Goal: Task Accomplishment & Management: Use online tool/utility

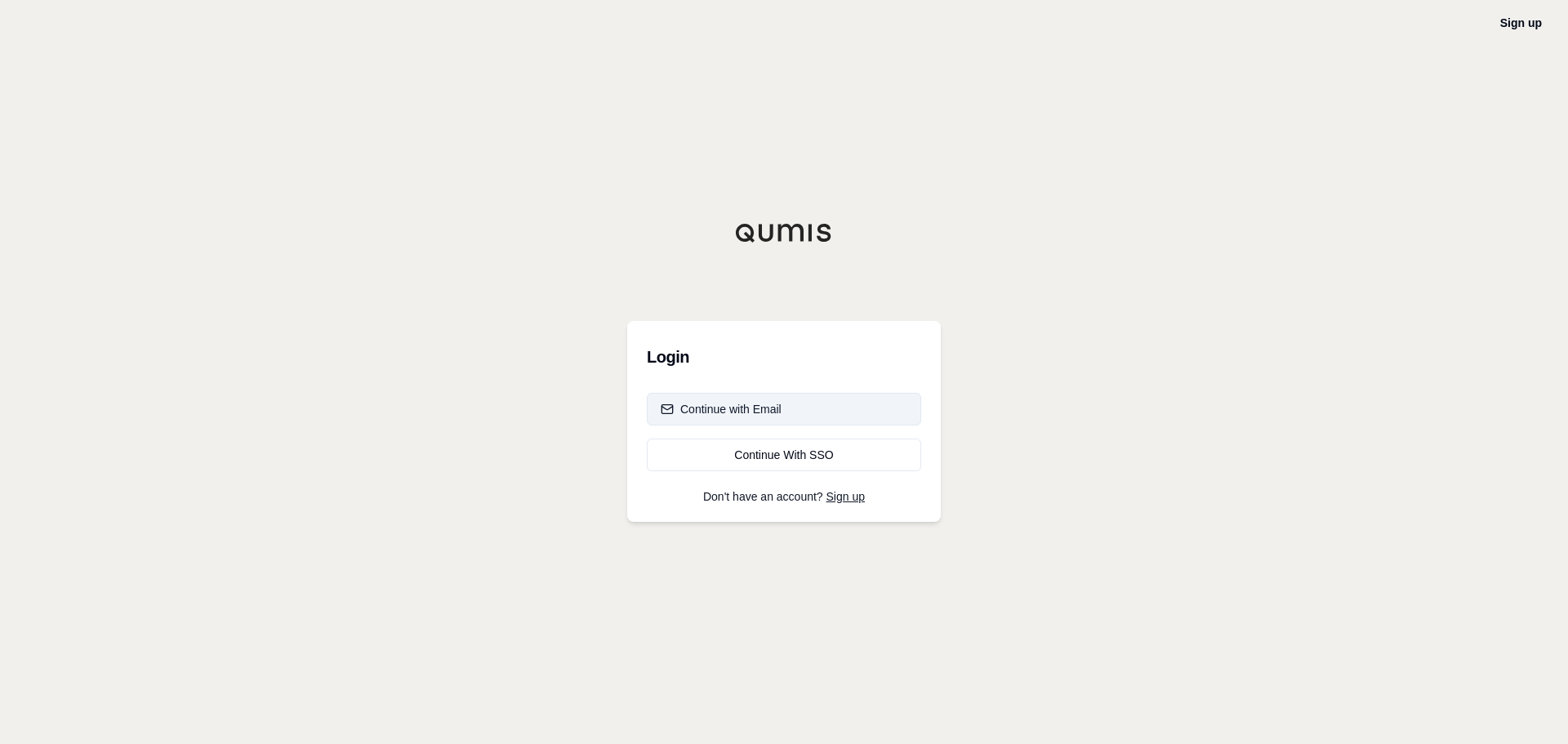
click at [776, 403] on div "Continue with Email" at bounding box center [721, 410] width 121 height 16
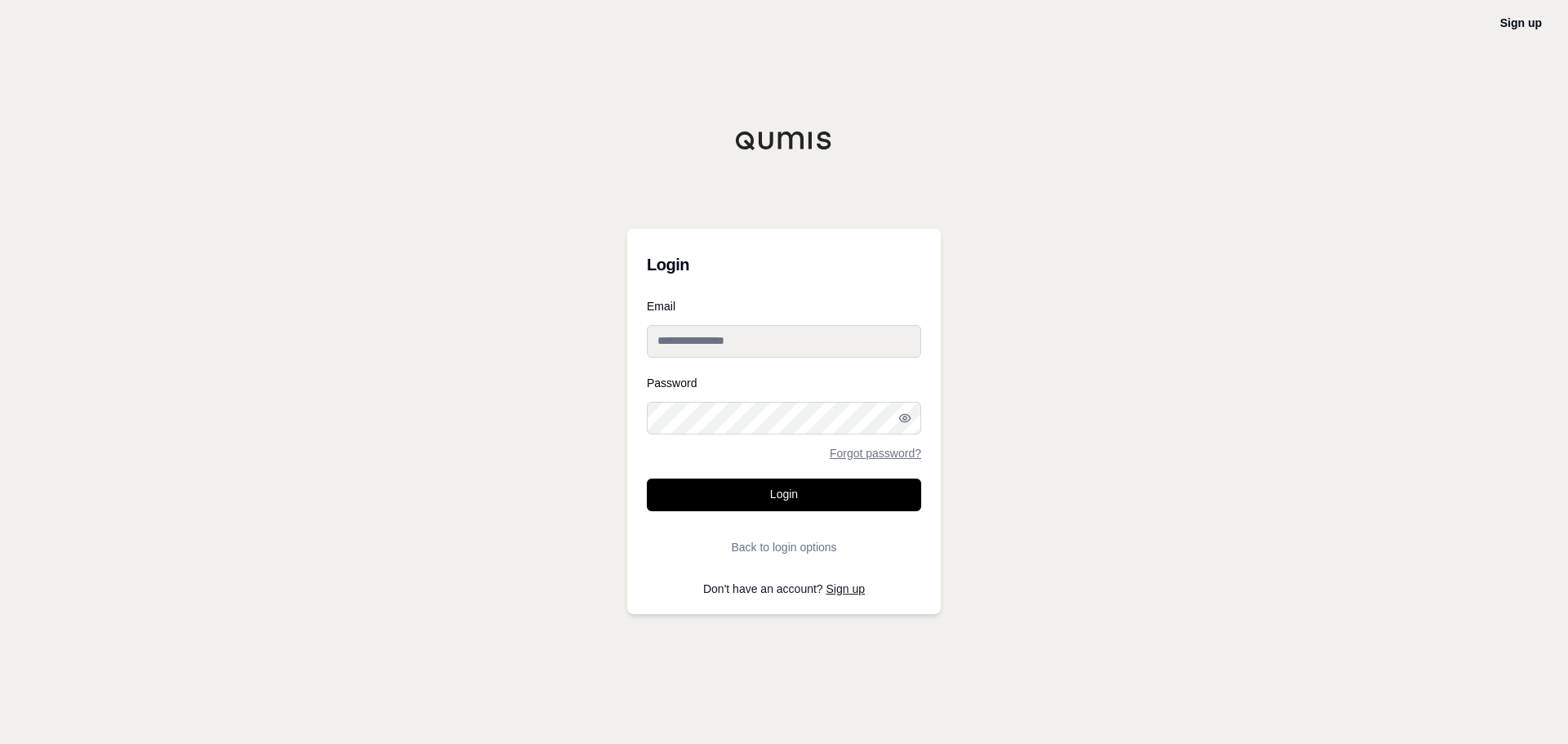
click at [744, 325] on input "Email" at bounding box center [784, 342] width 274 height 33
paste input "**********"
type input "**********"
drag, startPoint x: 718, startPoint y: 449, endPoint x: 719, endPoint y: 435, distance: 14.0
click at [718, 445] on div "Password Forgot password?" at bounding box center [784, 418] width 274 height 82
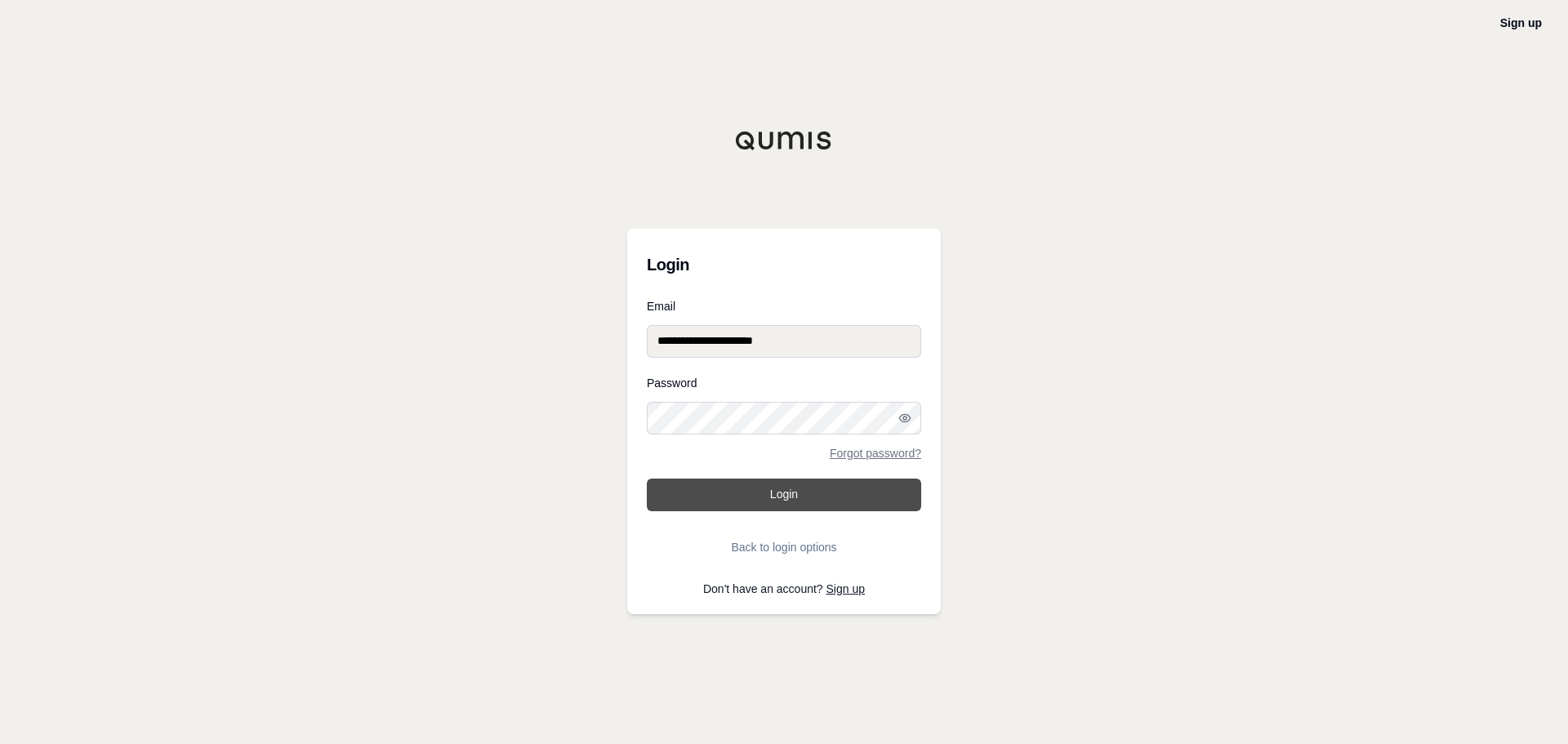
click at [742, 487] on button "Login" at bounding box center [784, 495] width 274 height 33
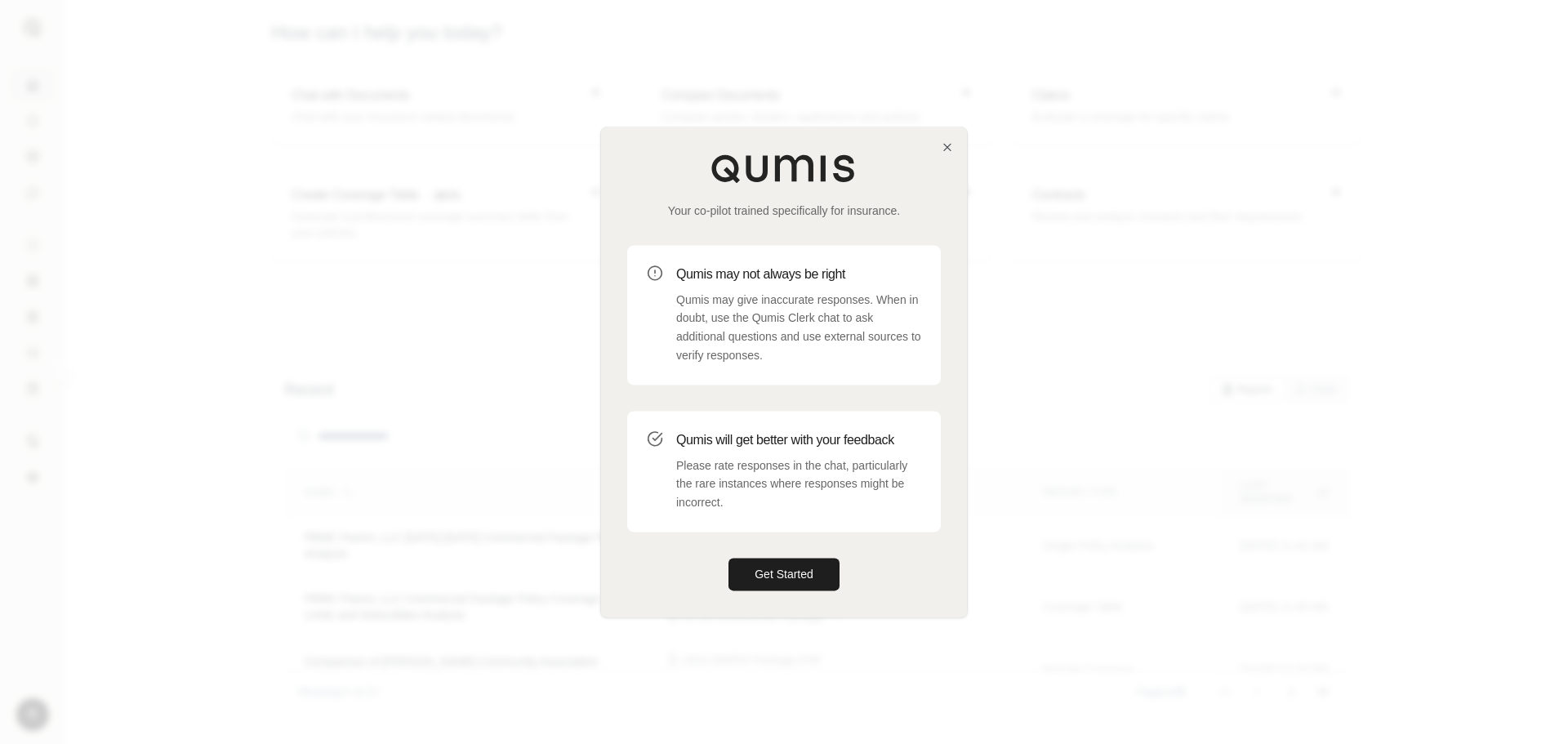
click at [1524, 27] on div at bounding box center [784, 372] width 1568 height 744
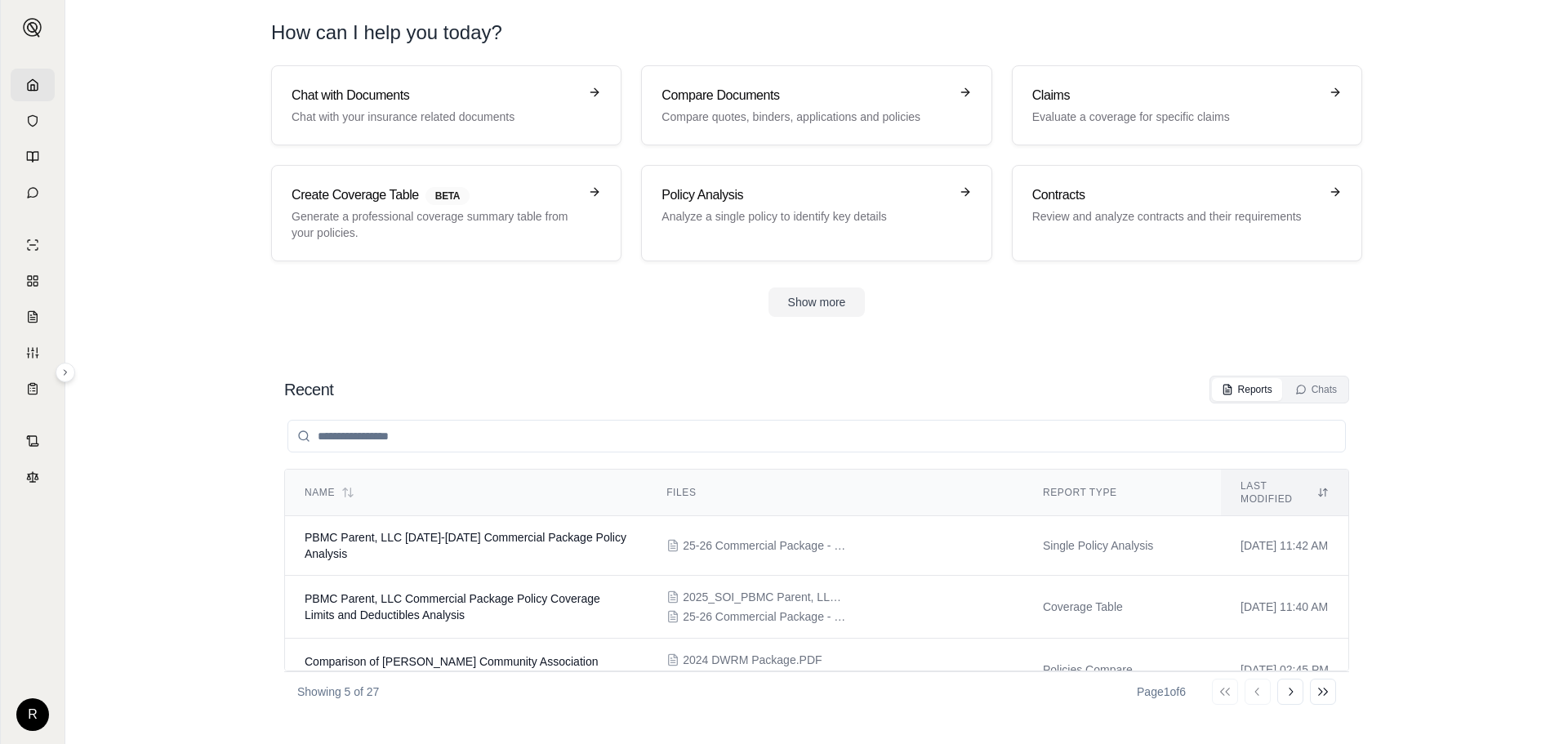
click at [975, 357] on section "Recent Reports Chats Name Files Report Type Last modified PBMC Parent, LLC [DAT…" at bounding box center [817, 543] width 1490 height 401
click at [778, 214] on p "Analyze a single policy to identify key details" at bounding box center [805, 216] width 287 height 16
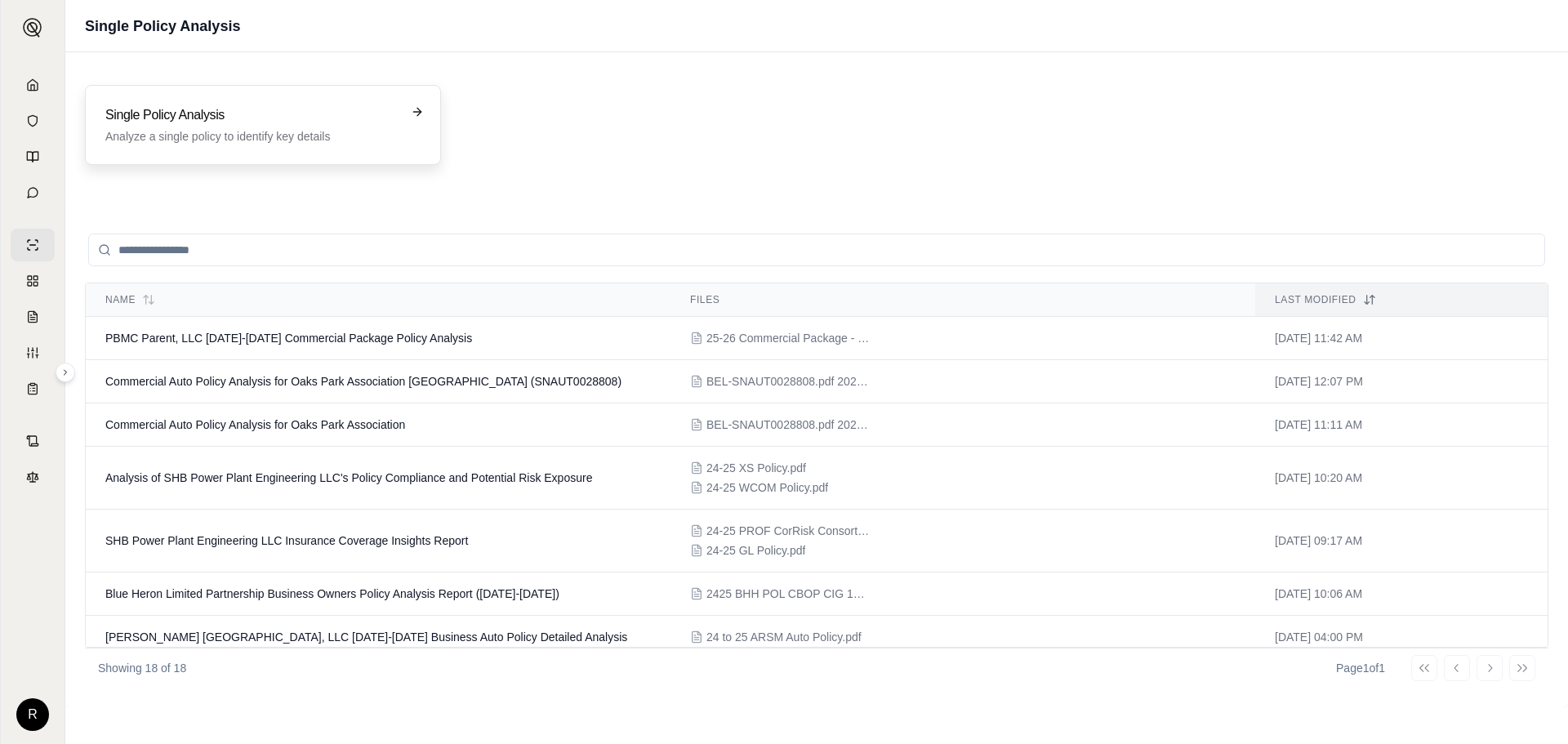
click at [270, 130] on p "Analyze a single policy to identify key details" at bounding box center [251, 137] width 292 height 16
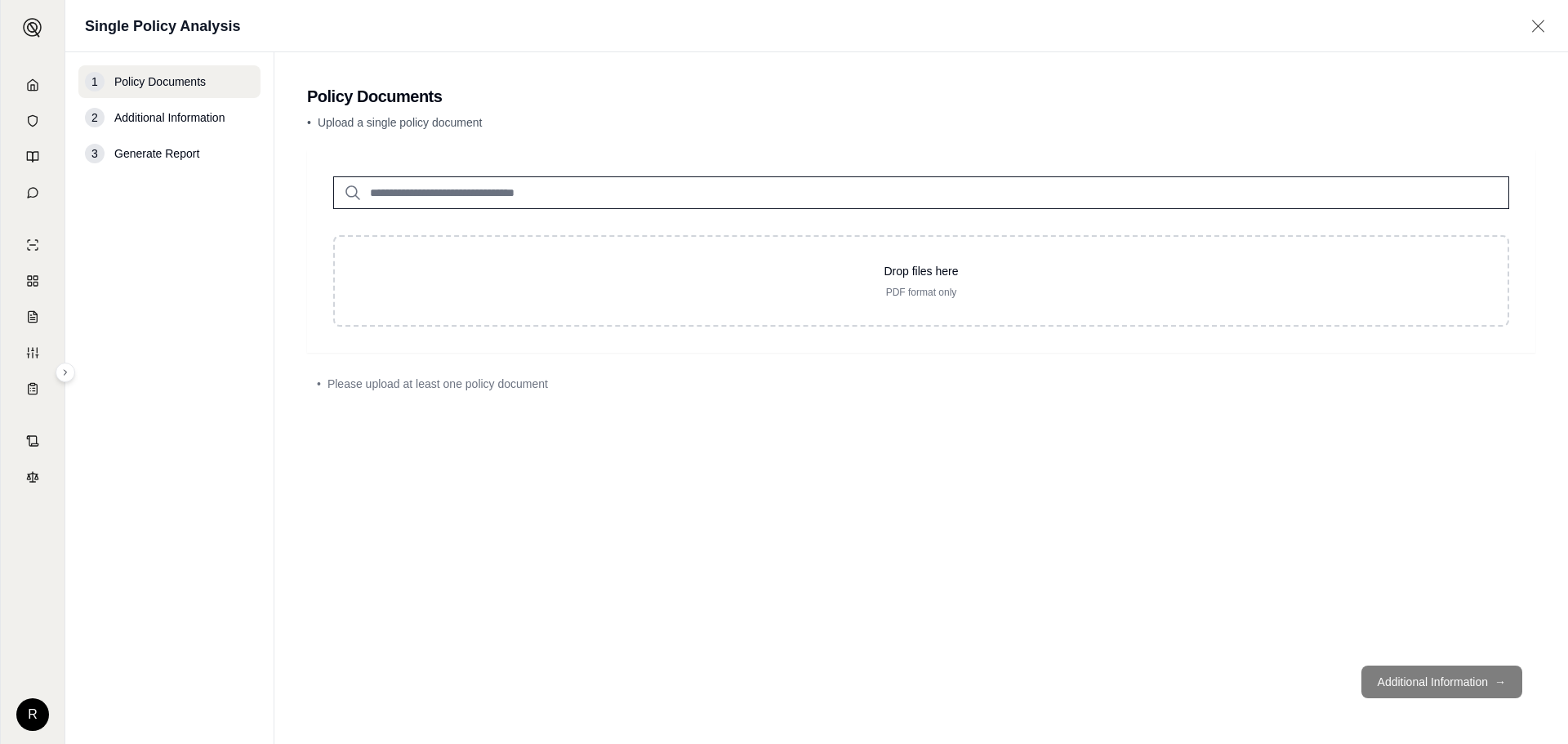
click at [477, 191] on input "search" at bounding box center [922, 193] width 1177 height 33
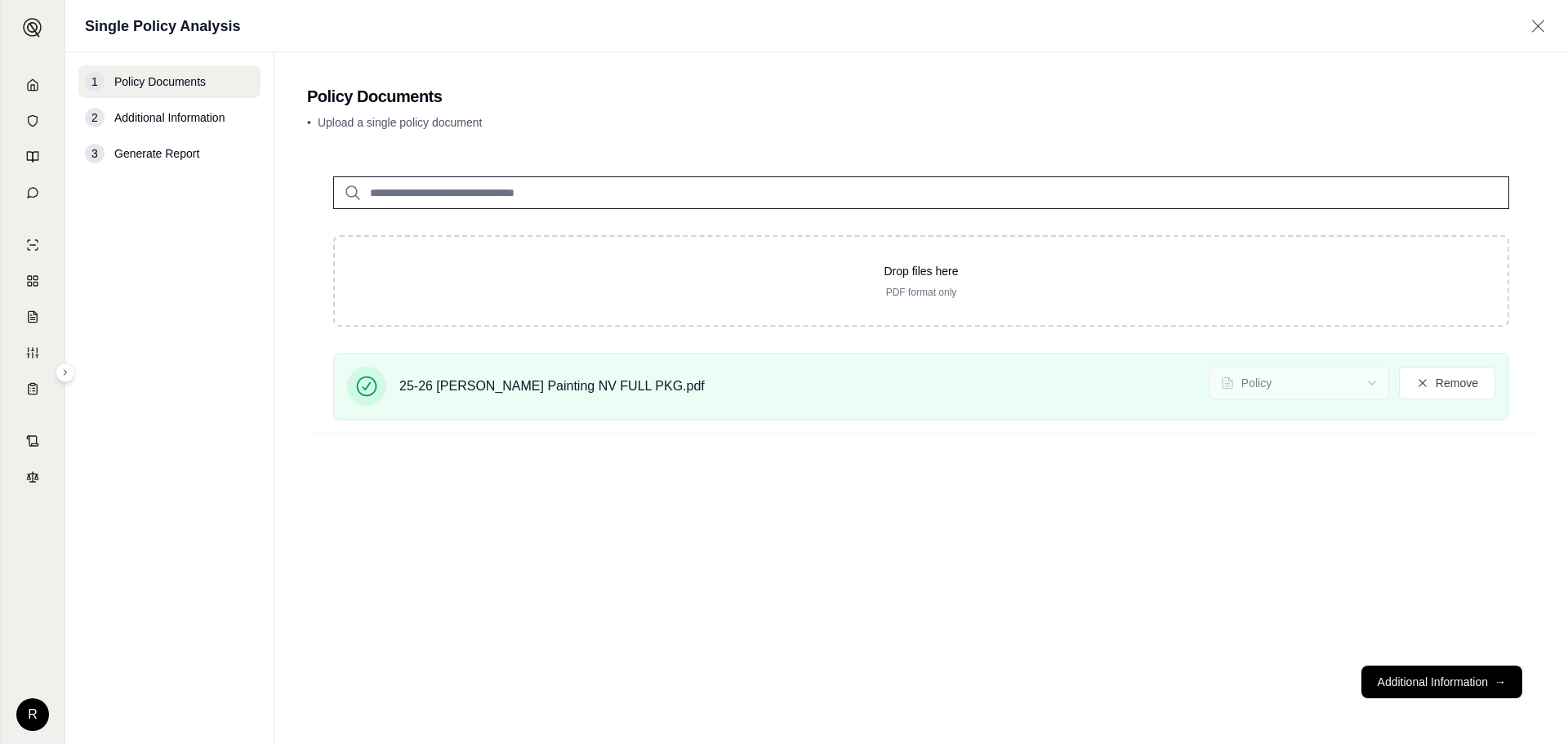
click at [488, 191] on input "search" at bounding box center [922, 193] width 1177 height 33
type input "*"
click at [1439, 684] on button "Additional Information →" at bounding box center [1442, 682] width 161 height 33
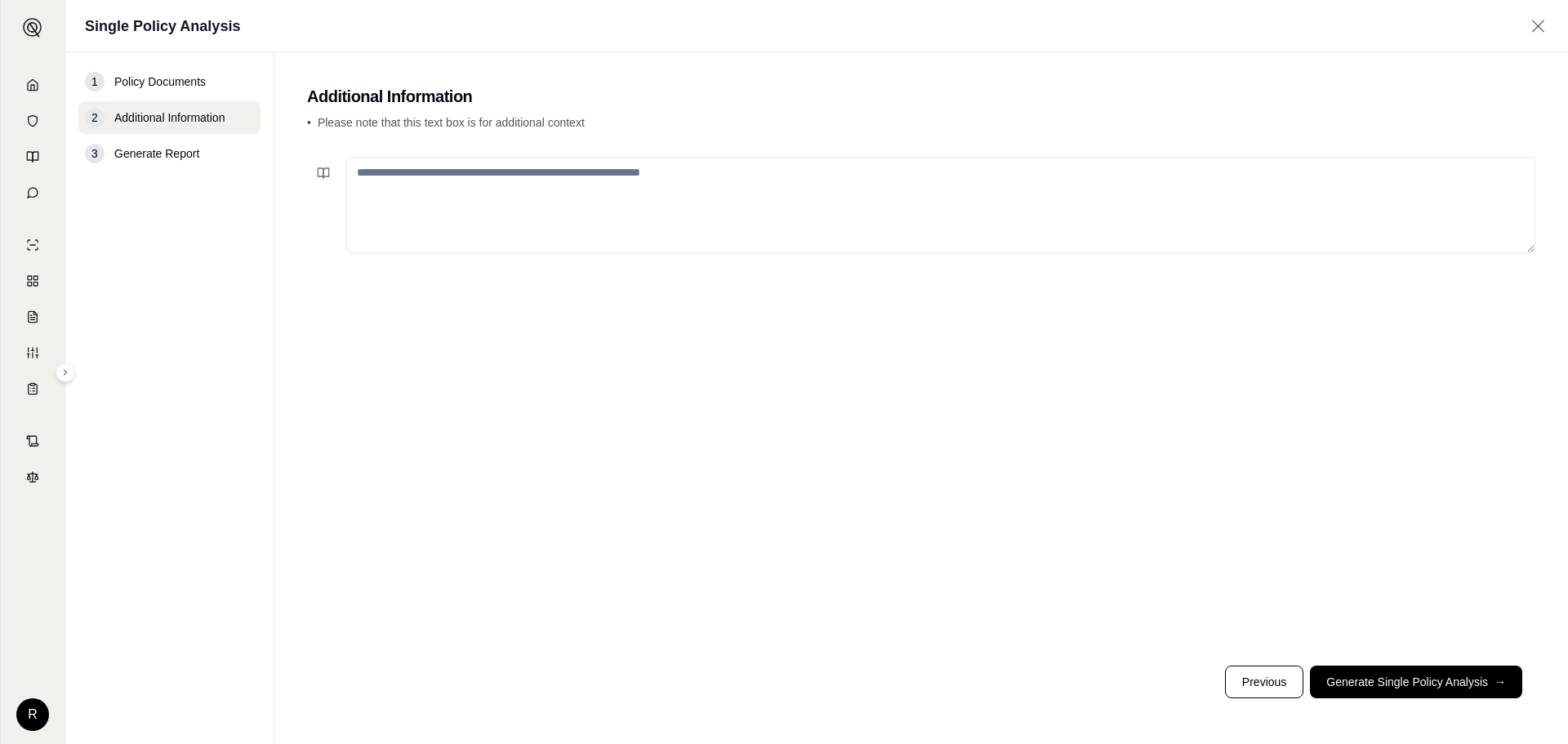
click at [435, 189] on textarea at bounding box center [941, 204] width 1190 height 96
paste textarea "**********"
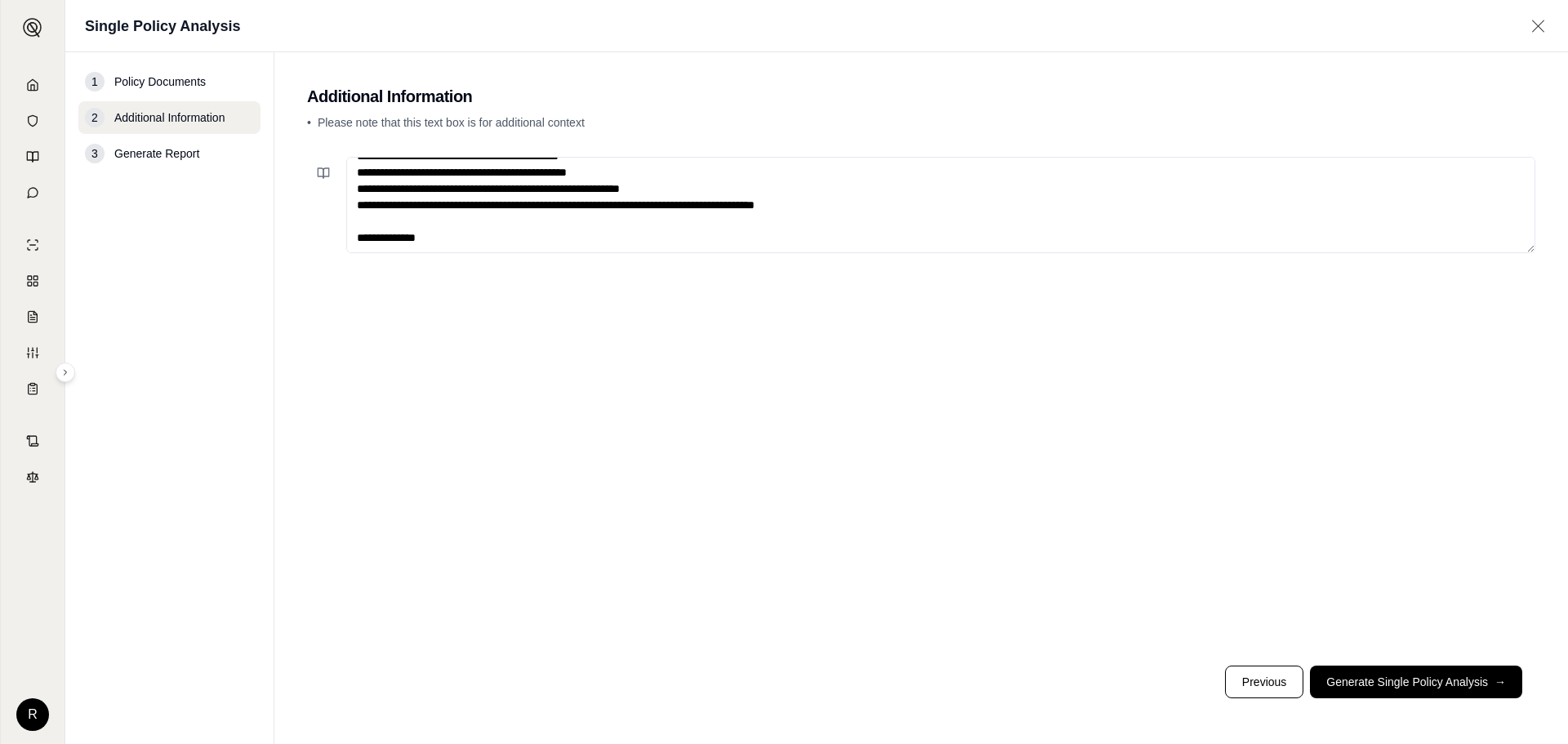
scroll to position [457, 0]
paste textarea "**********"
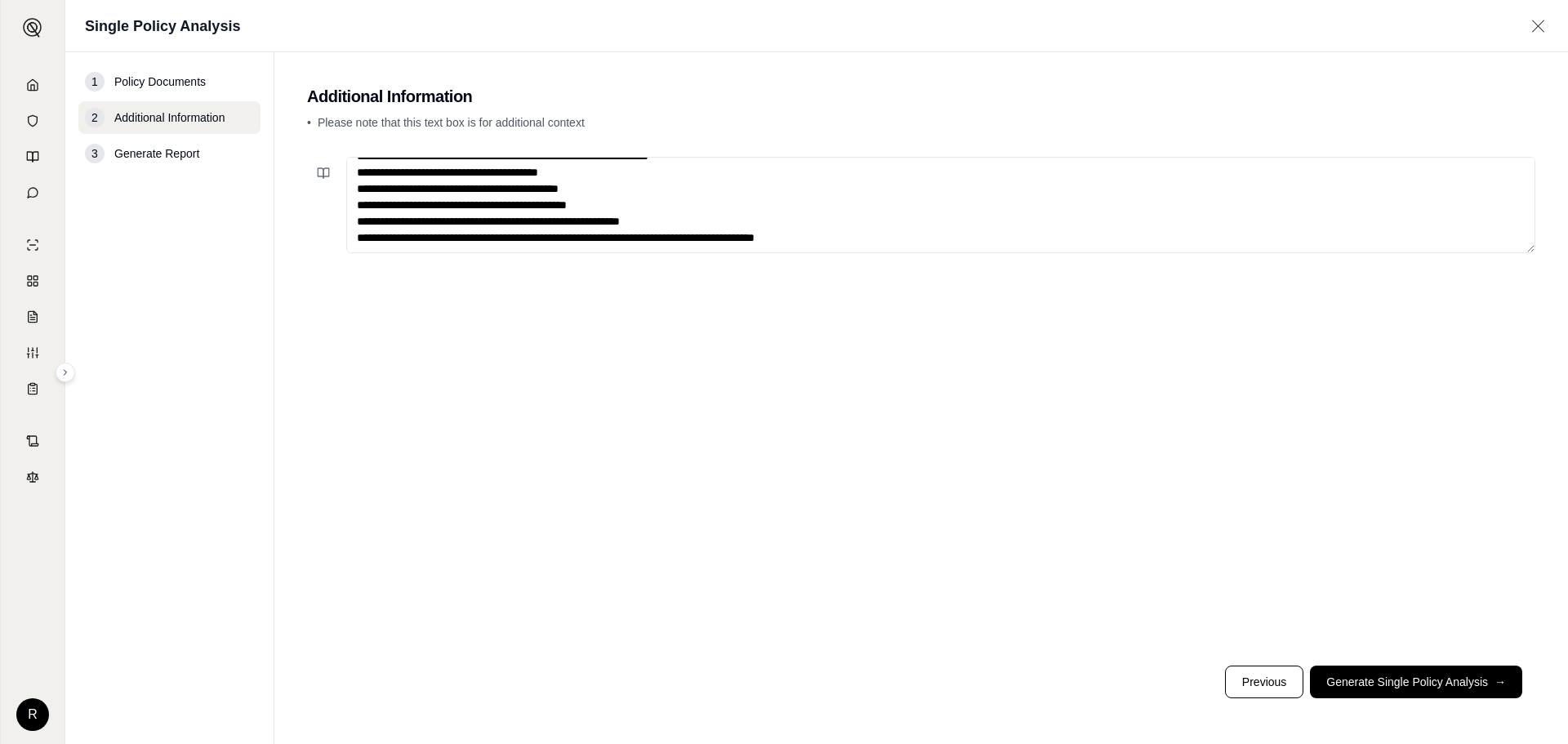
click at [872, 243] on textarea at bounding box center [941, 204] width 1190 height 96
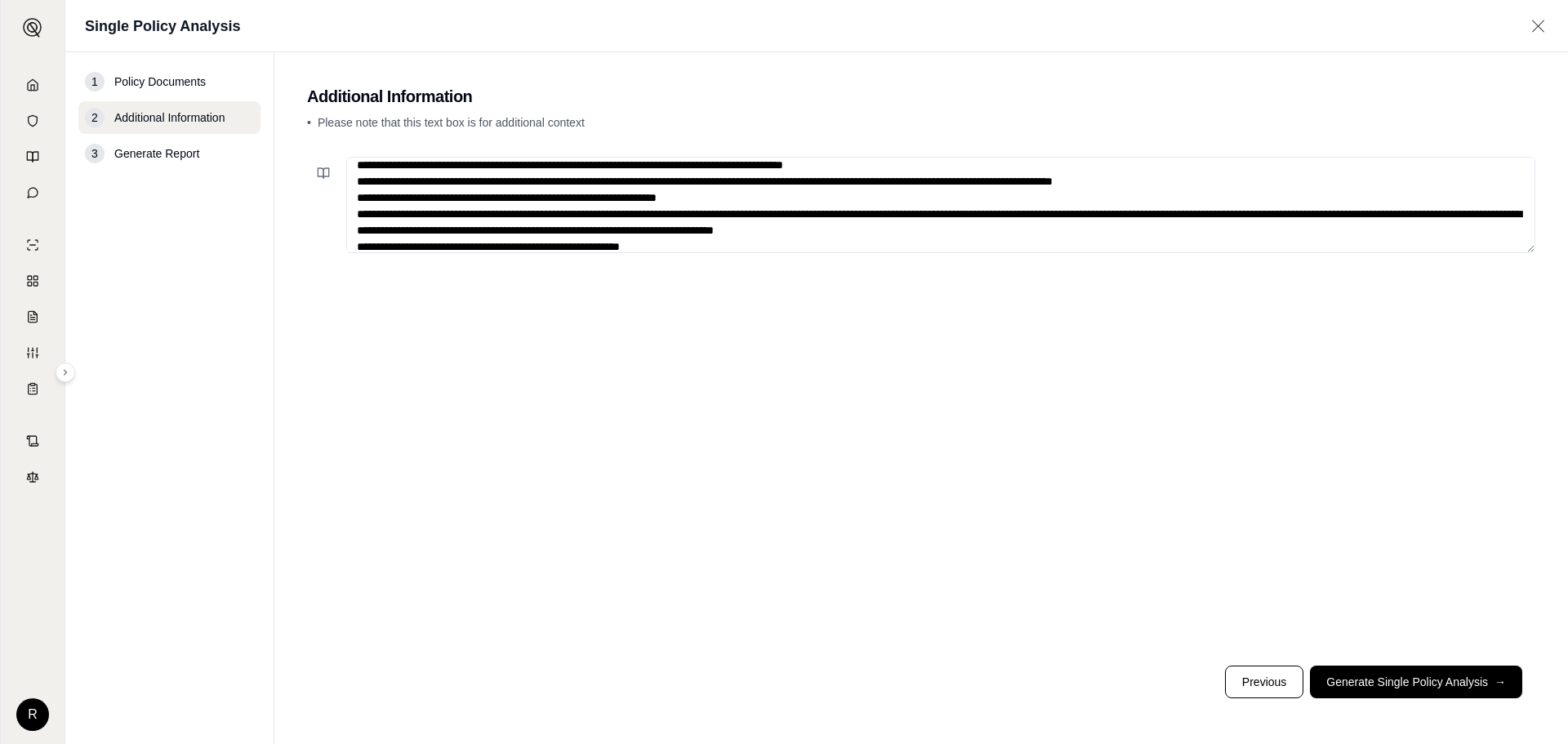
scroll to position [768, 0]
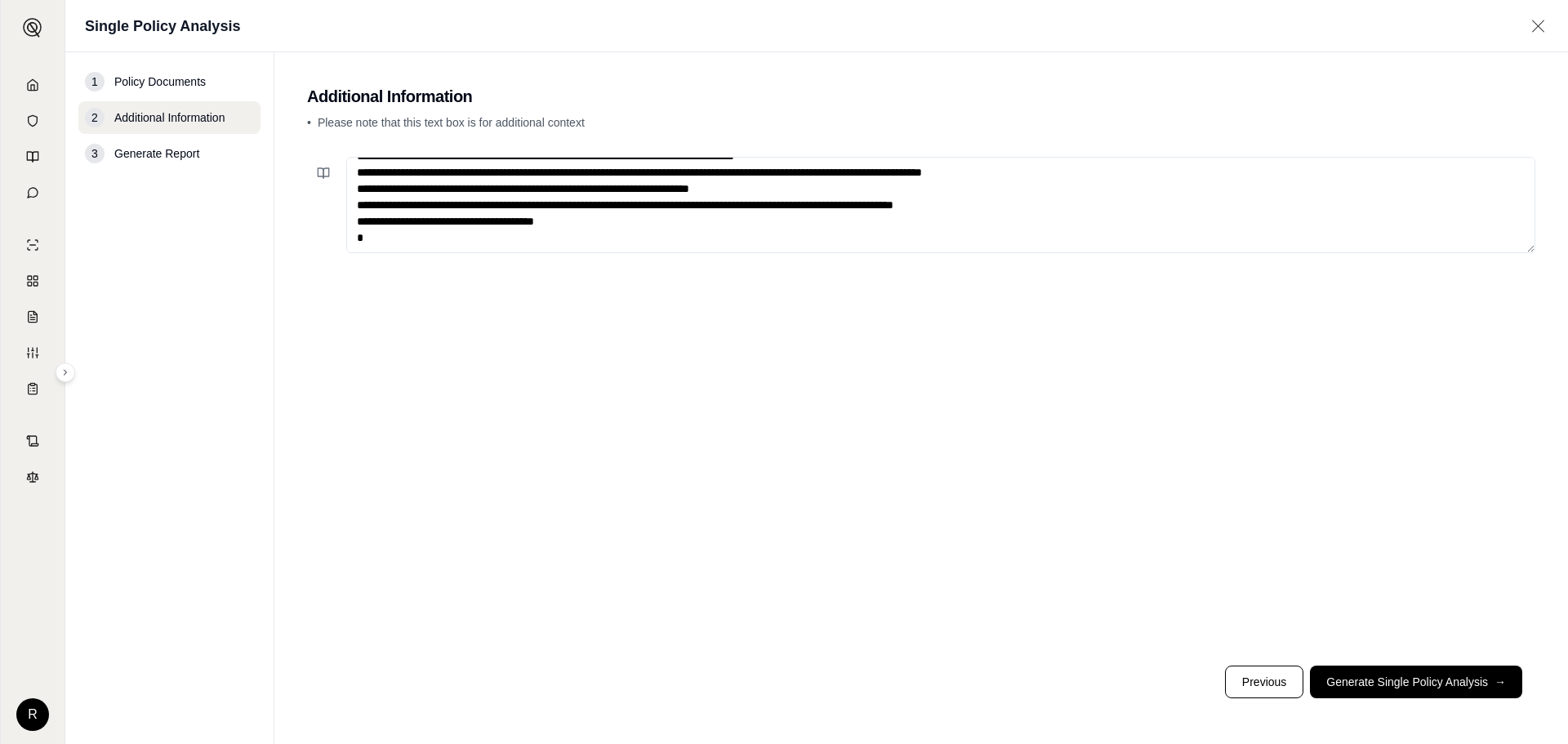
click at [587, 237] on textarea at bounding box center [941, 204] width 1190 height 96
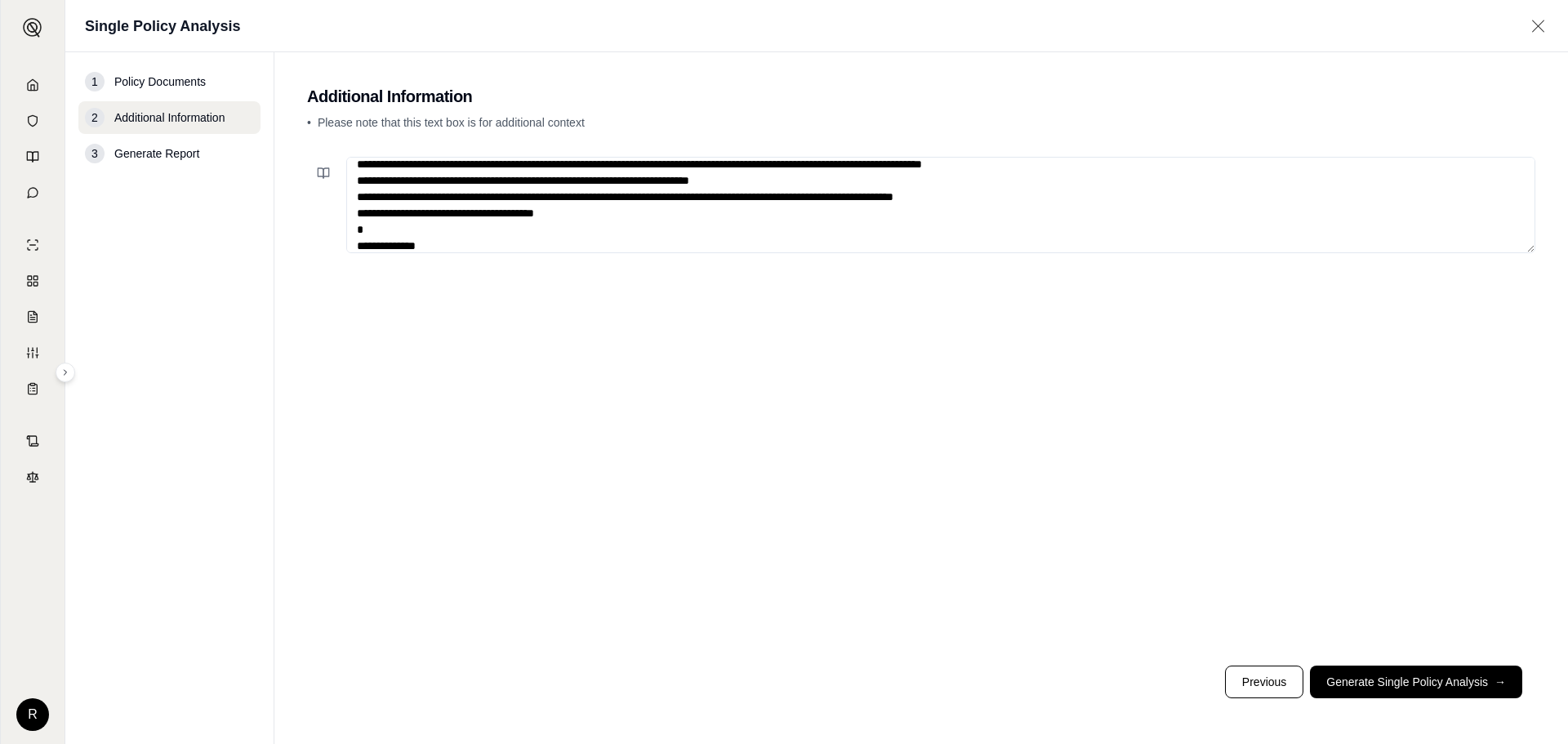
scroll to position [793, 0]
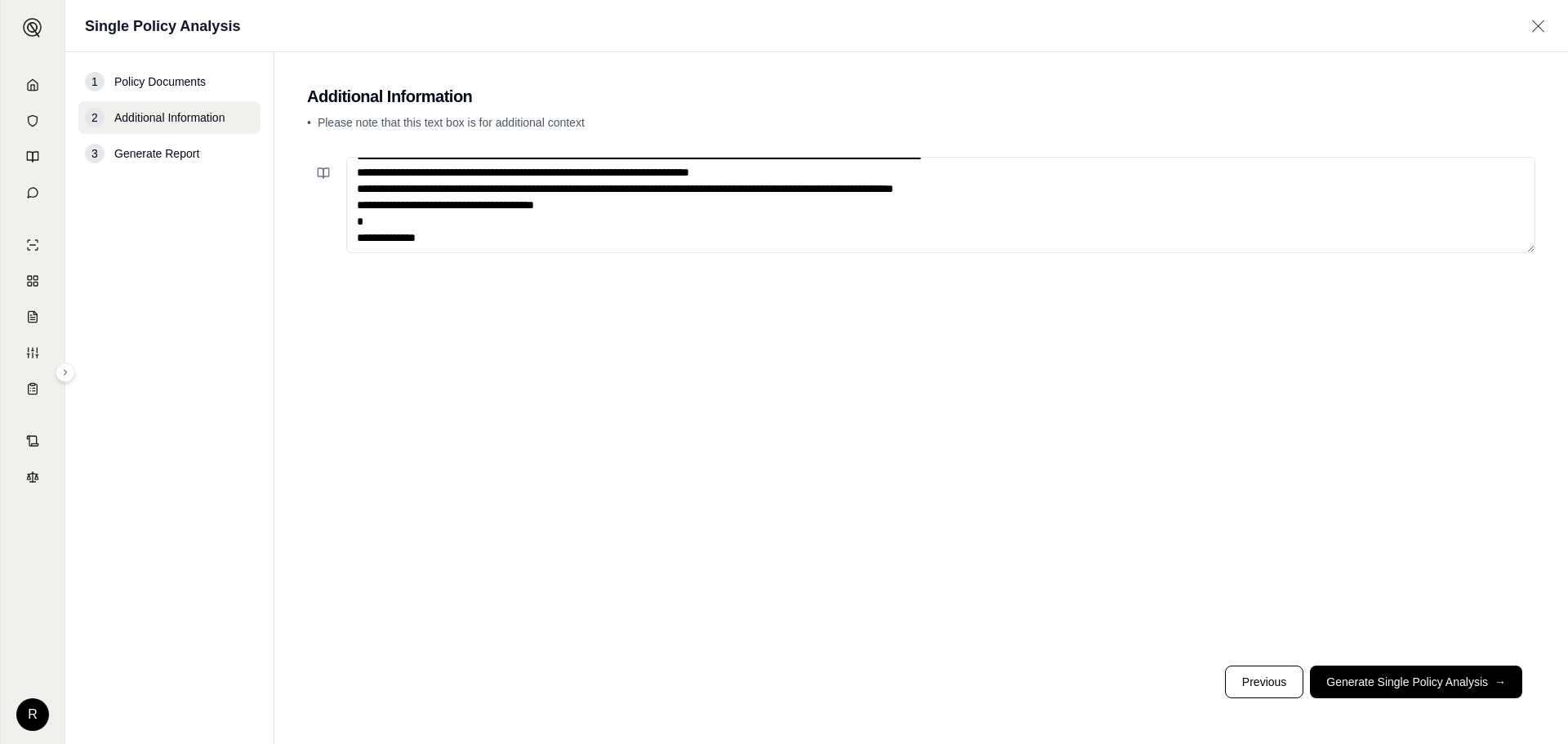
paste textarea "**********"
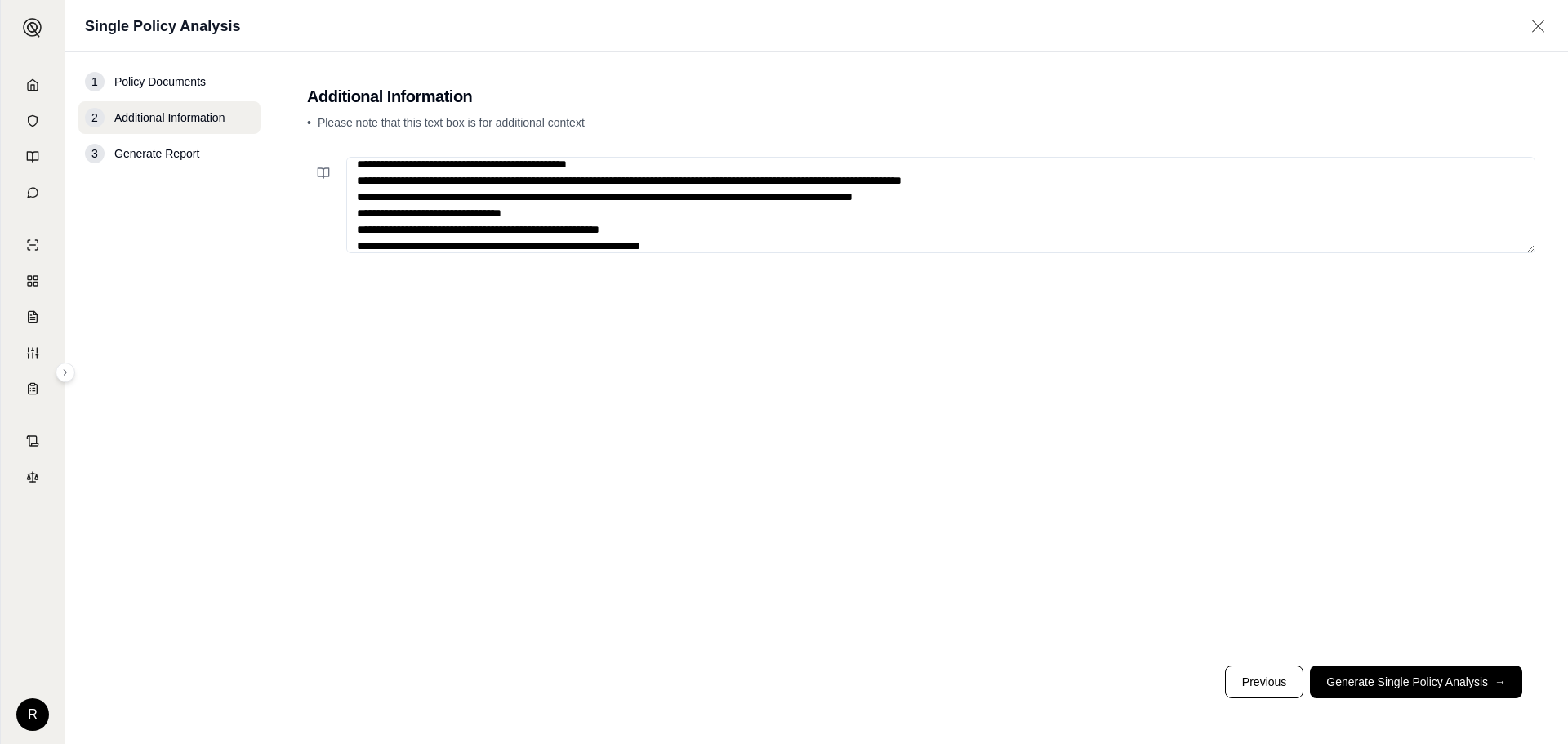
scroll to position [0, 0]
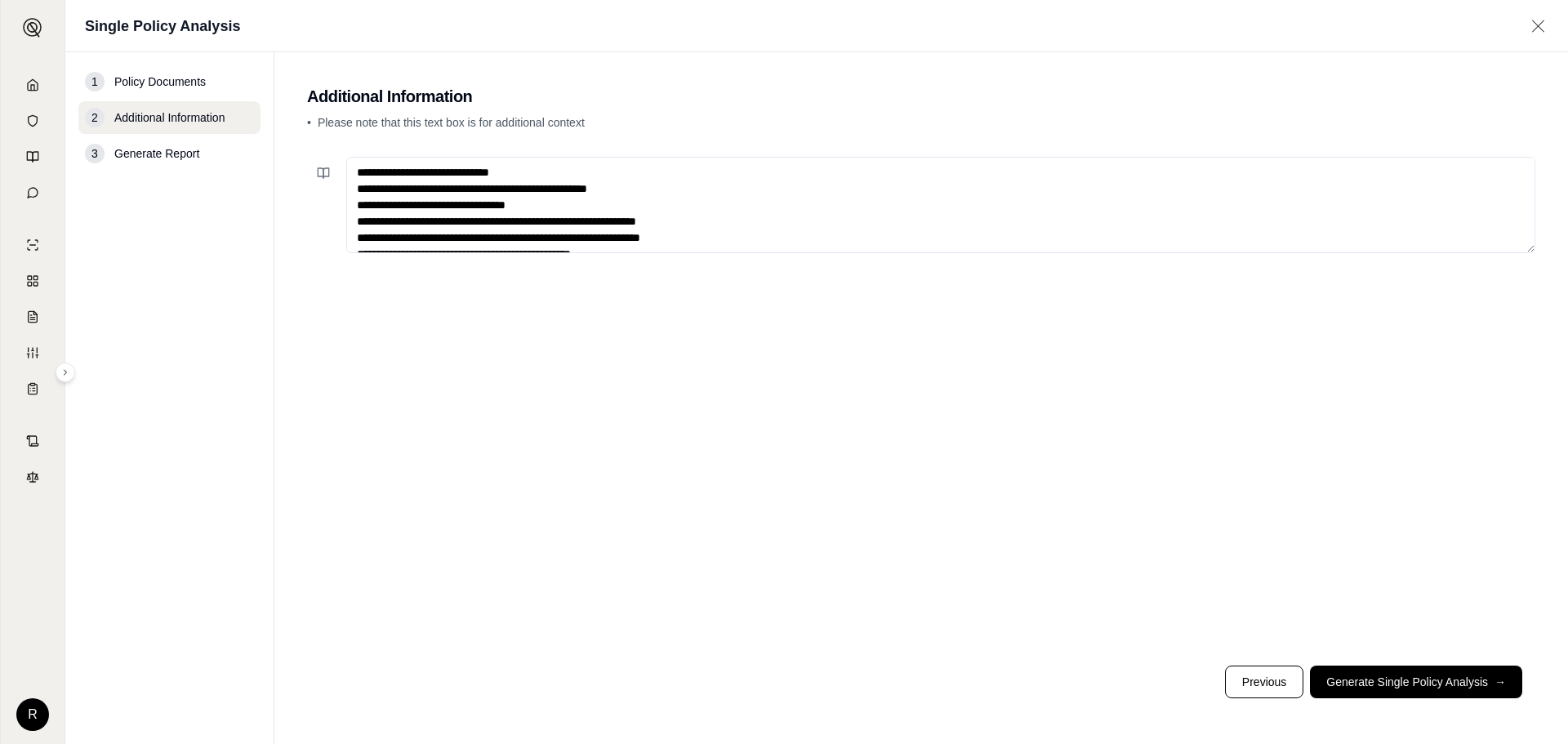
click at [518, 171] on textarea at bounding box center [941, 204] width 1190 height 96
drag, startPoint x: 521, startPoint y: 172, endPoint x: 488, endPoint y: 174, distance: 33.1
click at [488, 174] on textarea at bounding box center [941, 204] width 1190 height 96
click at [522, 171] on textarea at bounding box center [941, 204] width 1190 height 96
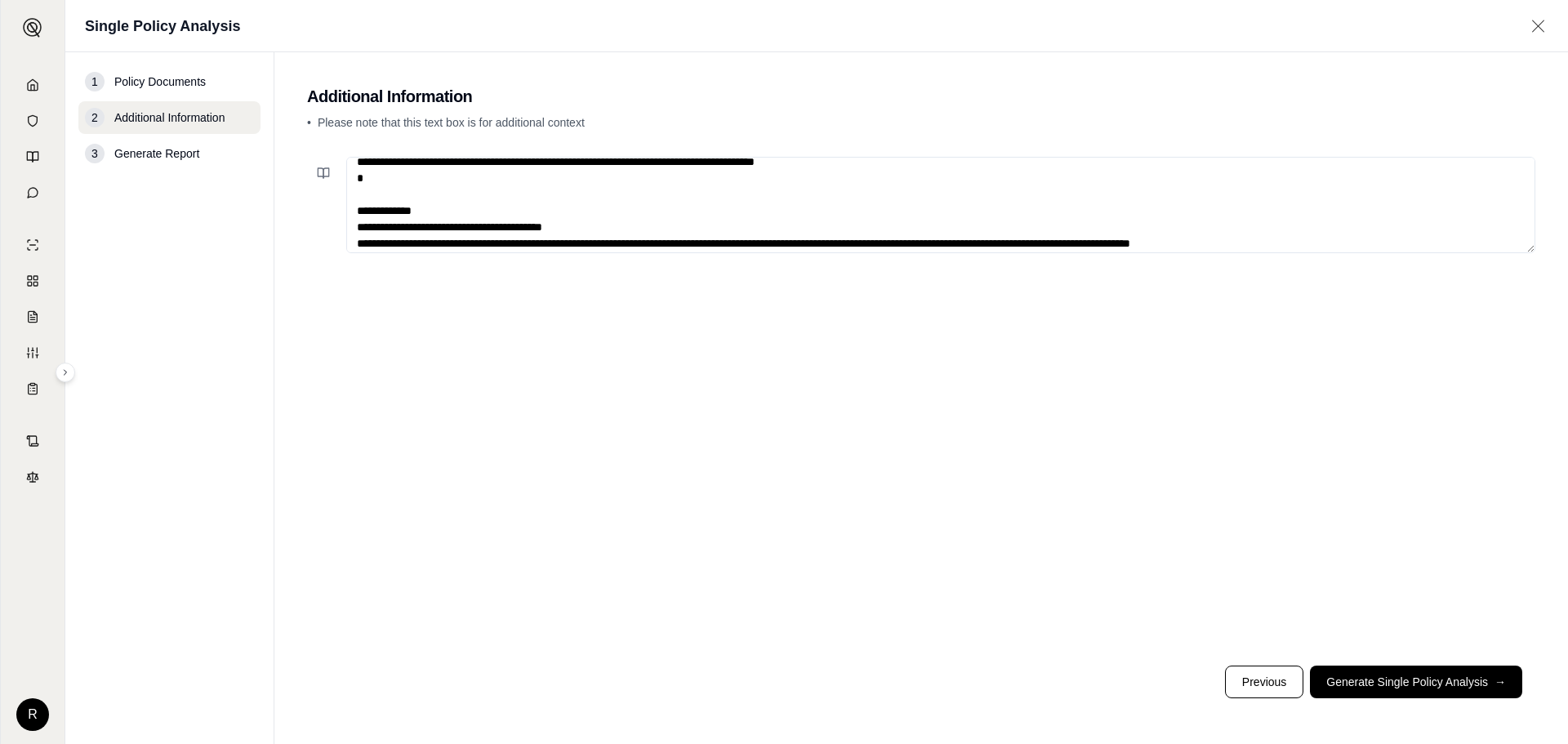
scroll to position [490, 0]
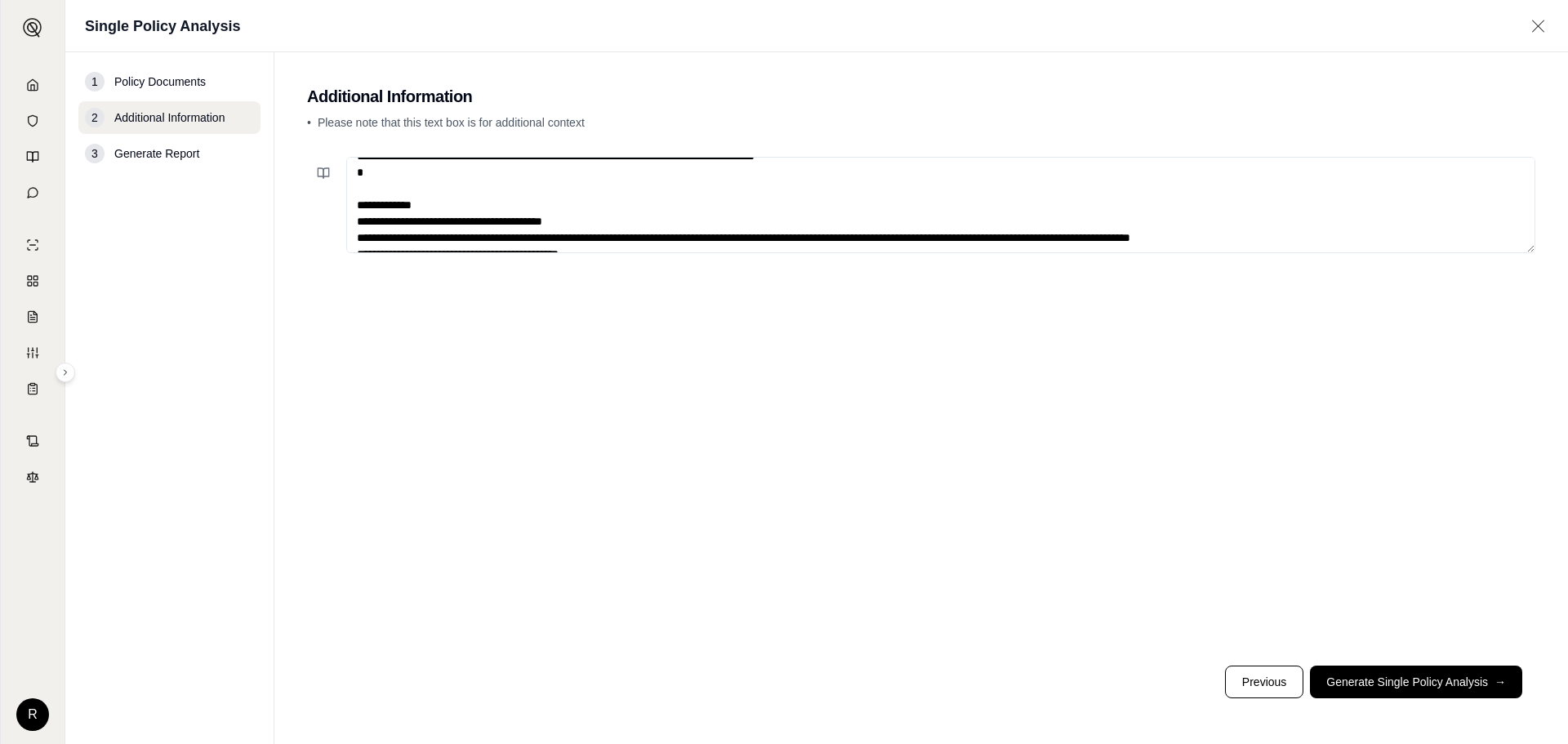
type textarea "**********"
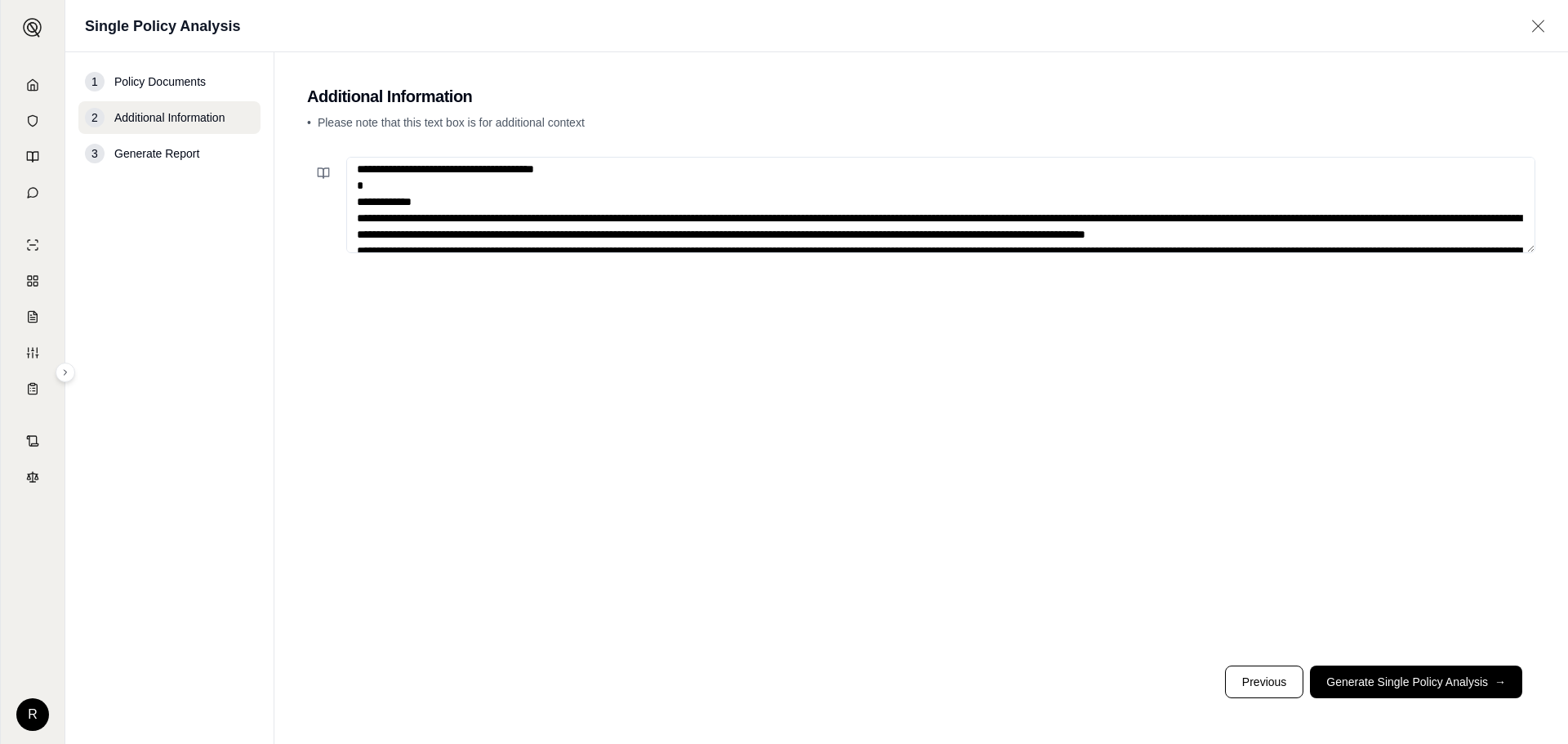
scroll to position [849, 0]
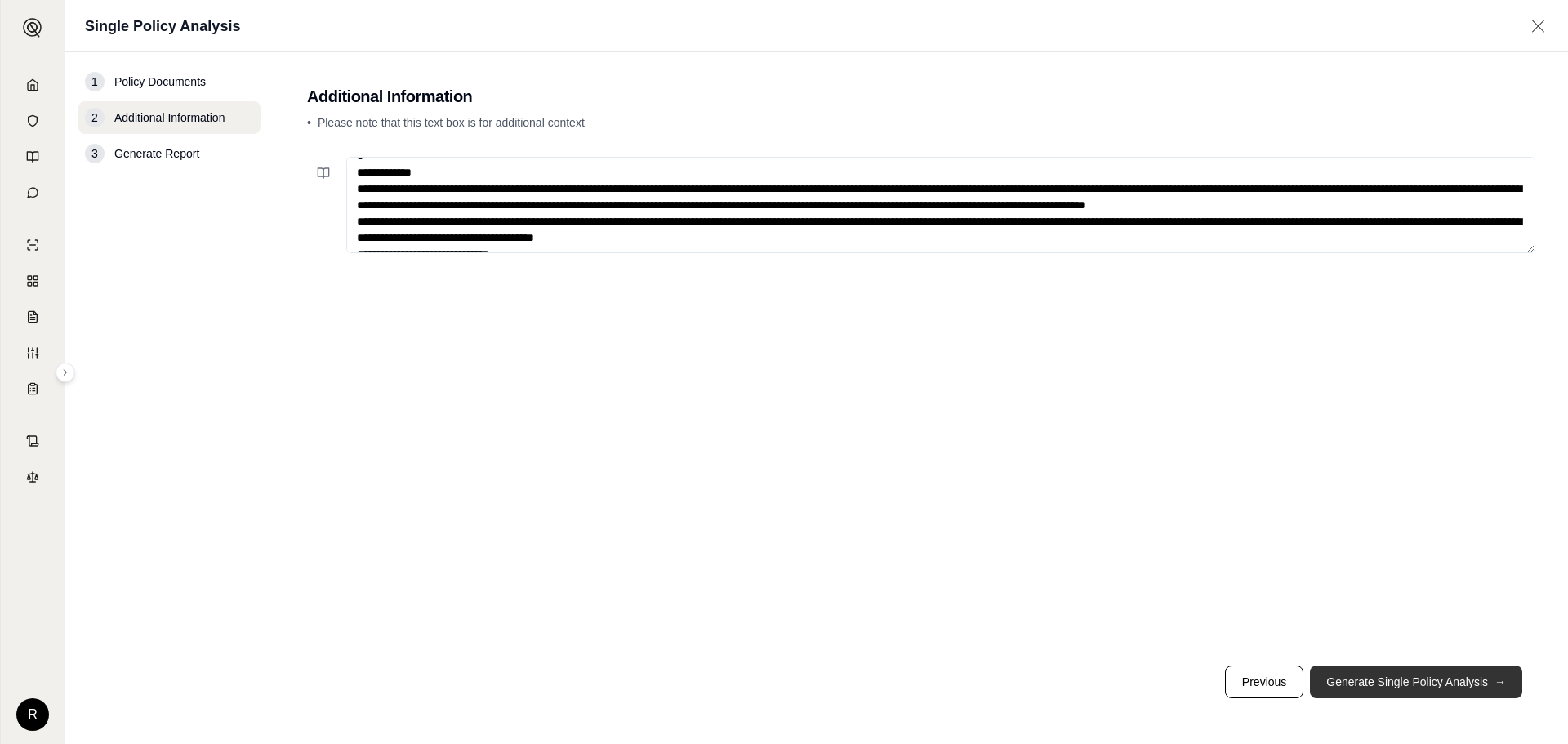
click at [1412, 683] on button "Generate Single Policy Analysis →" at bounding box center [1417, 682] width 213 height 33
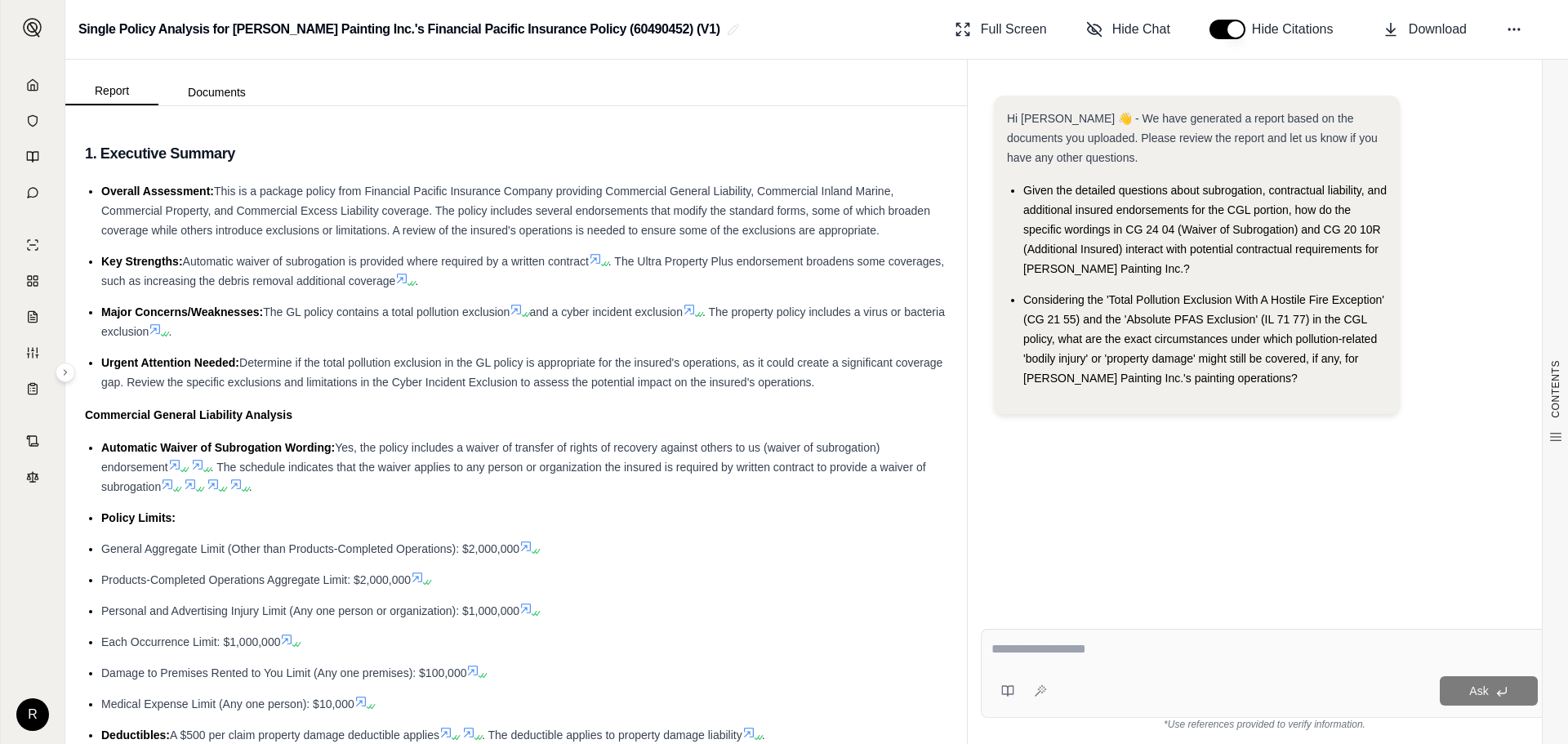
click at [407, 278] on icon at bounding box center [401, 279] width 10 height 10
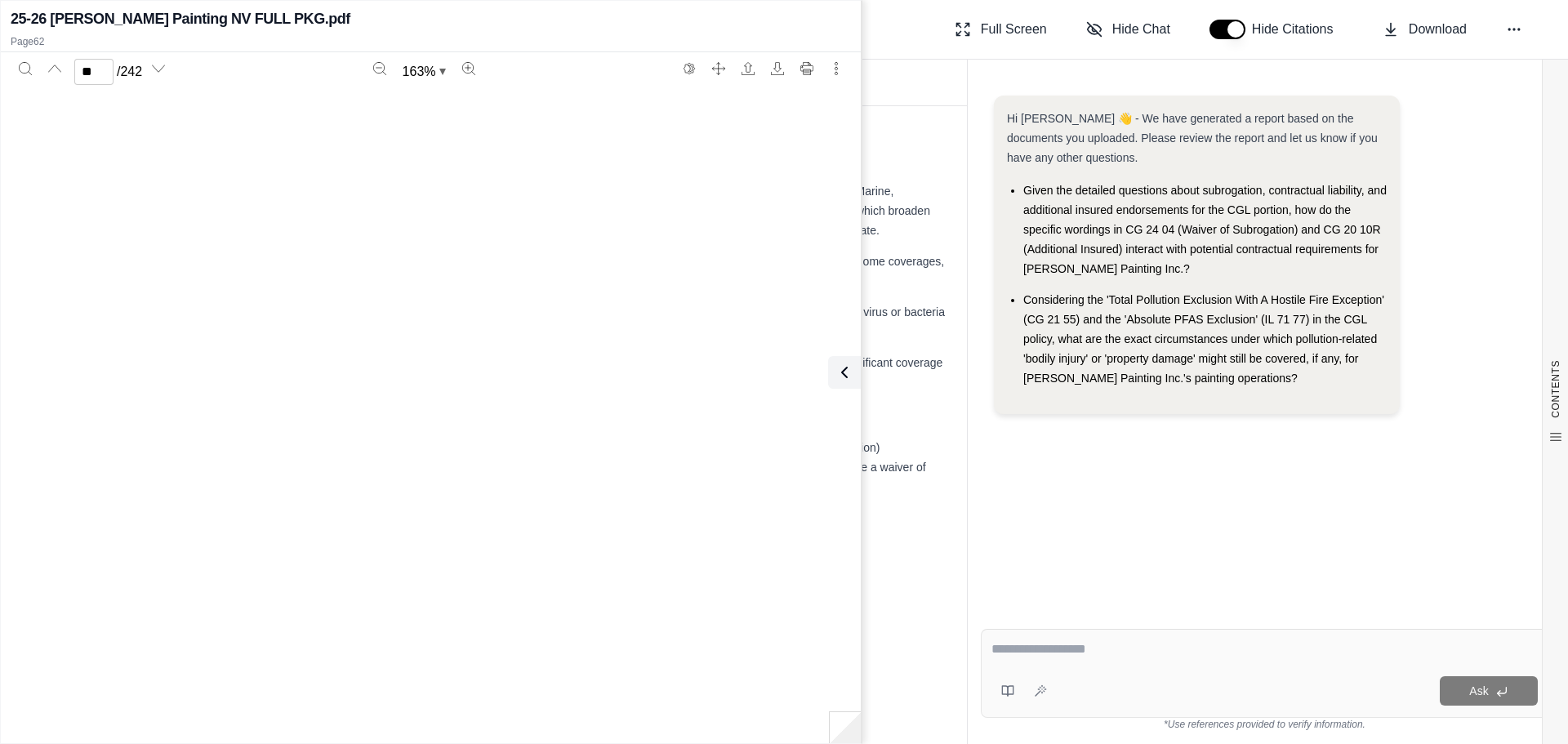
scroll to position [64279, 0]
type input "**"
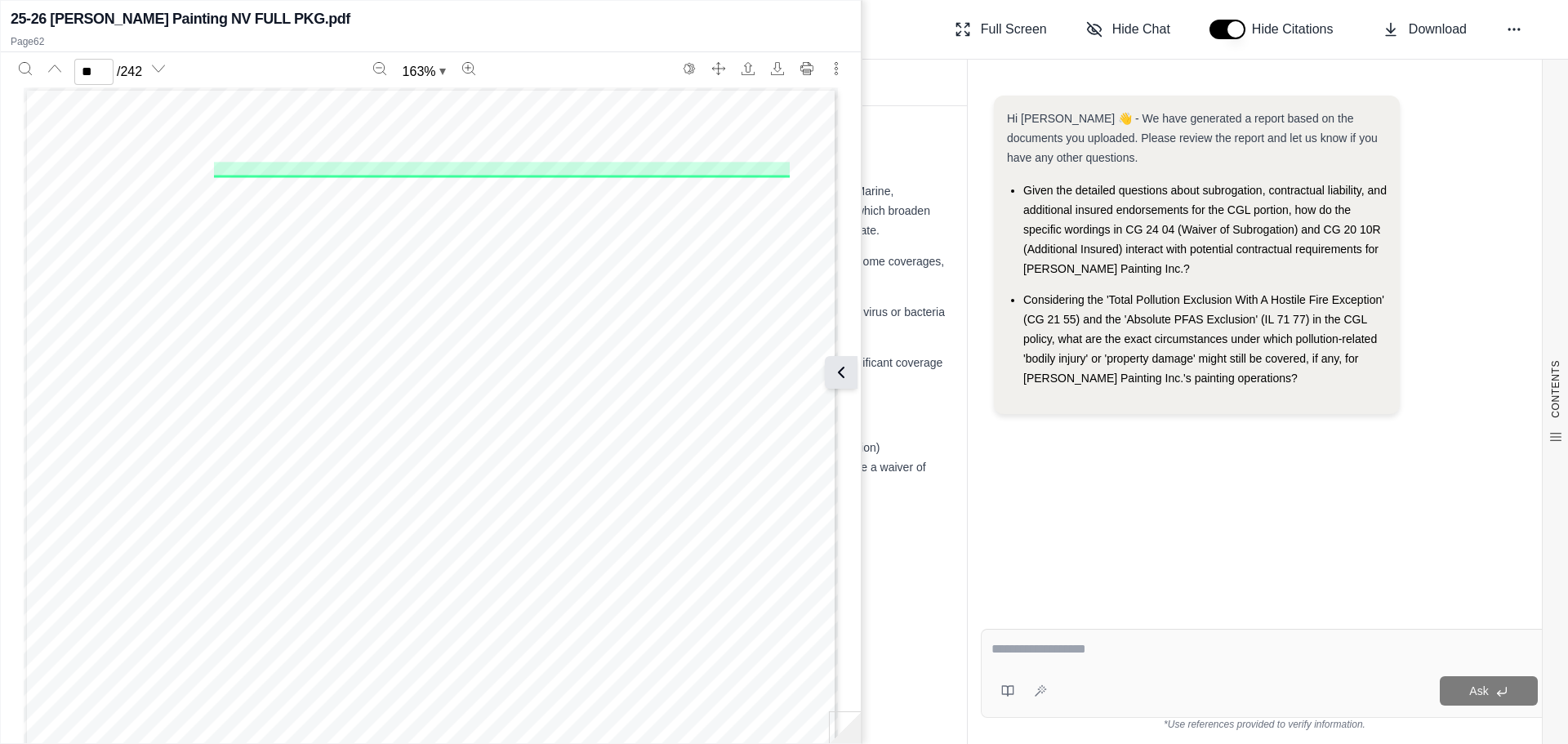
click at [841, 366] on icon at bounding box center [840, 372] width 19 height 19
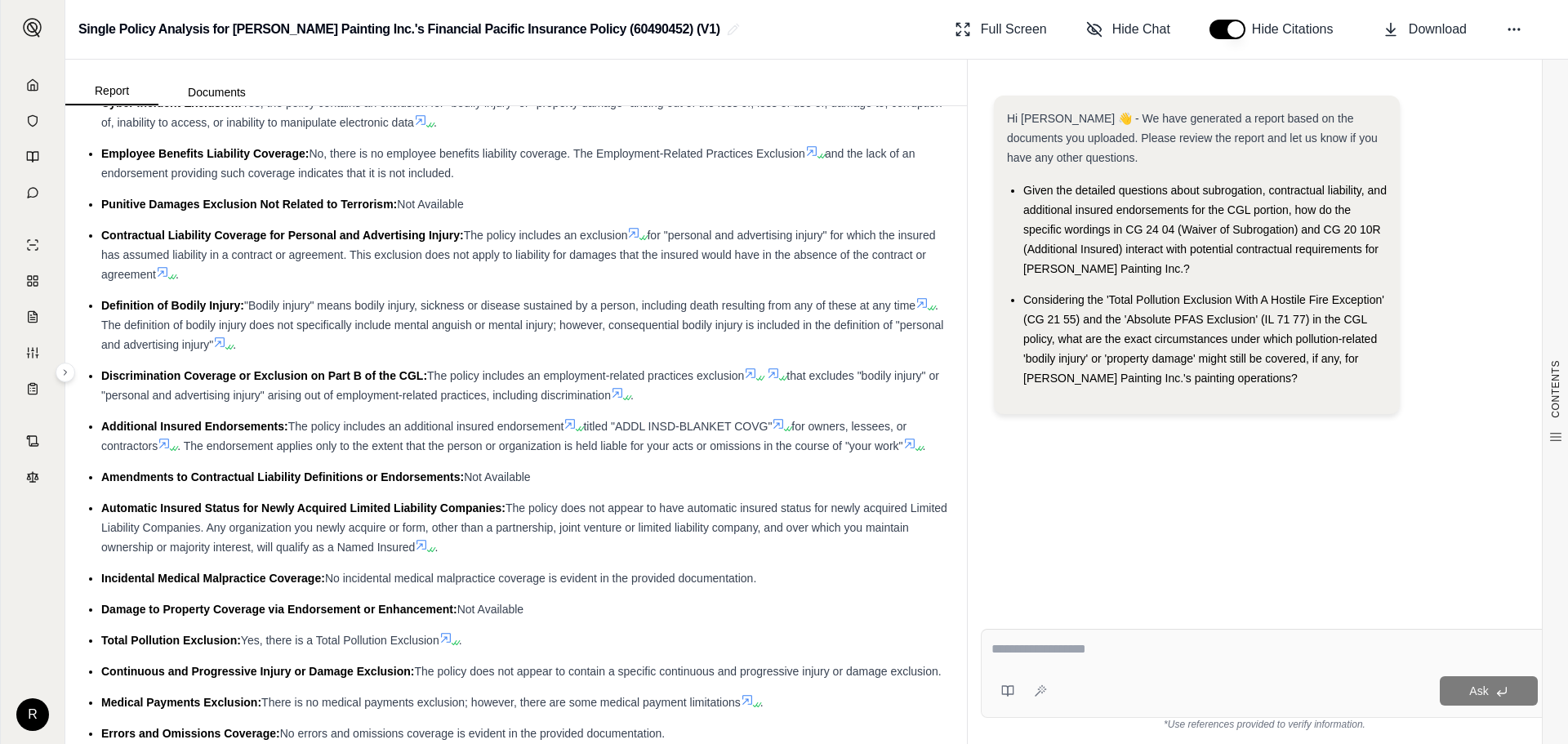
scroll to position [1143, 0]
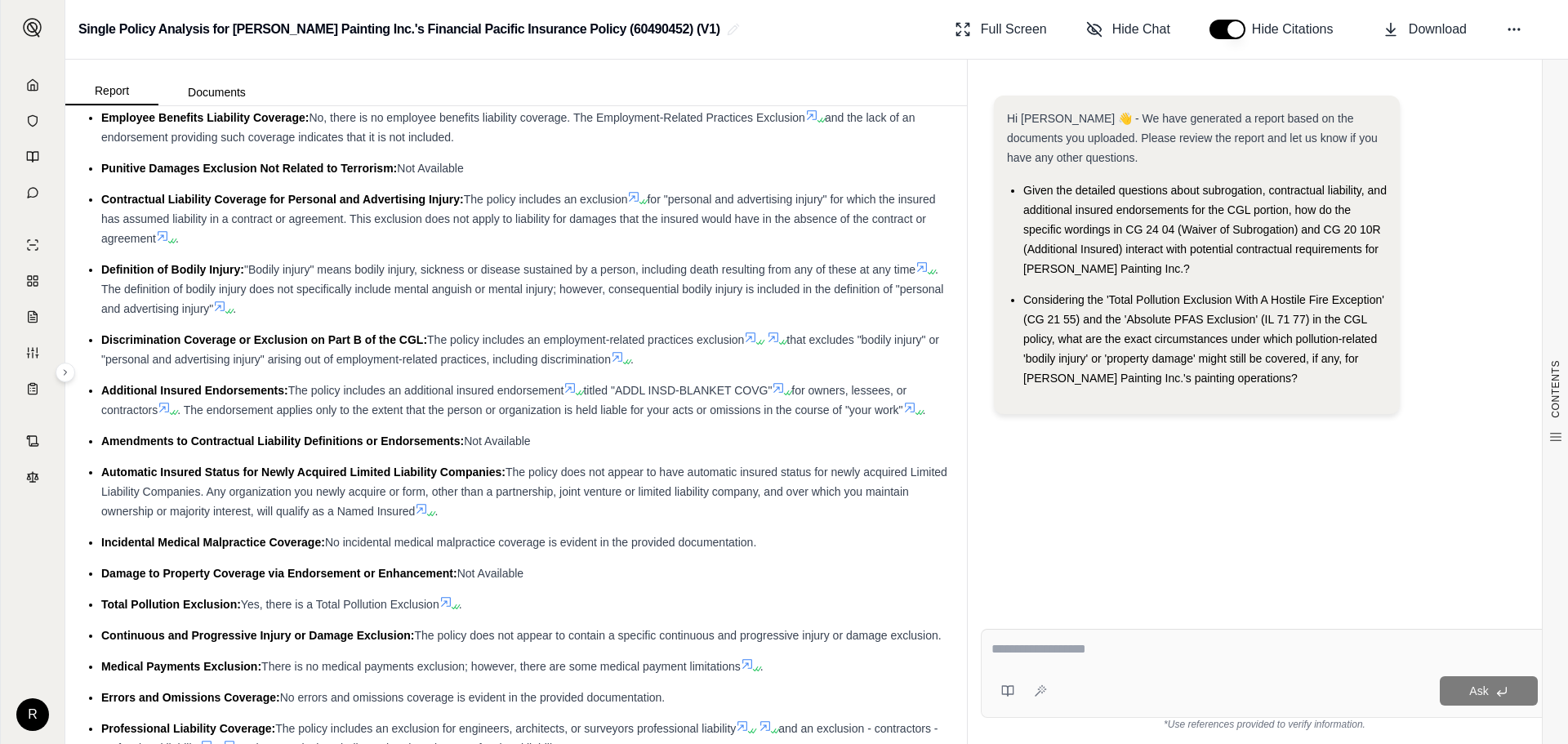
click at [1177, 656] on textarea at bounding box center [1265, 649] width 546 height 19
drag, startPoint x: 1177, startPoint y: 656, endPoint x: 1149, endPoint y: 662, distance: 28.6
click at [1149, 662] on div "**********" at bounding box center [1265, 652] width 546 height 26
click at [1232, 651] on textarea "**********" at bounding box center [1265, 649] width 546 height 19
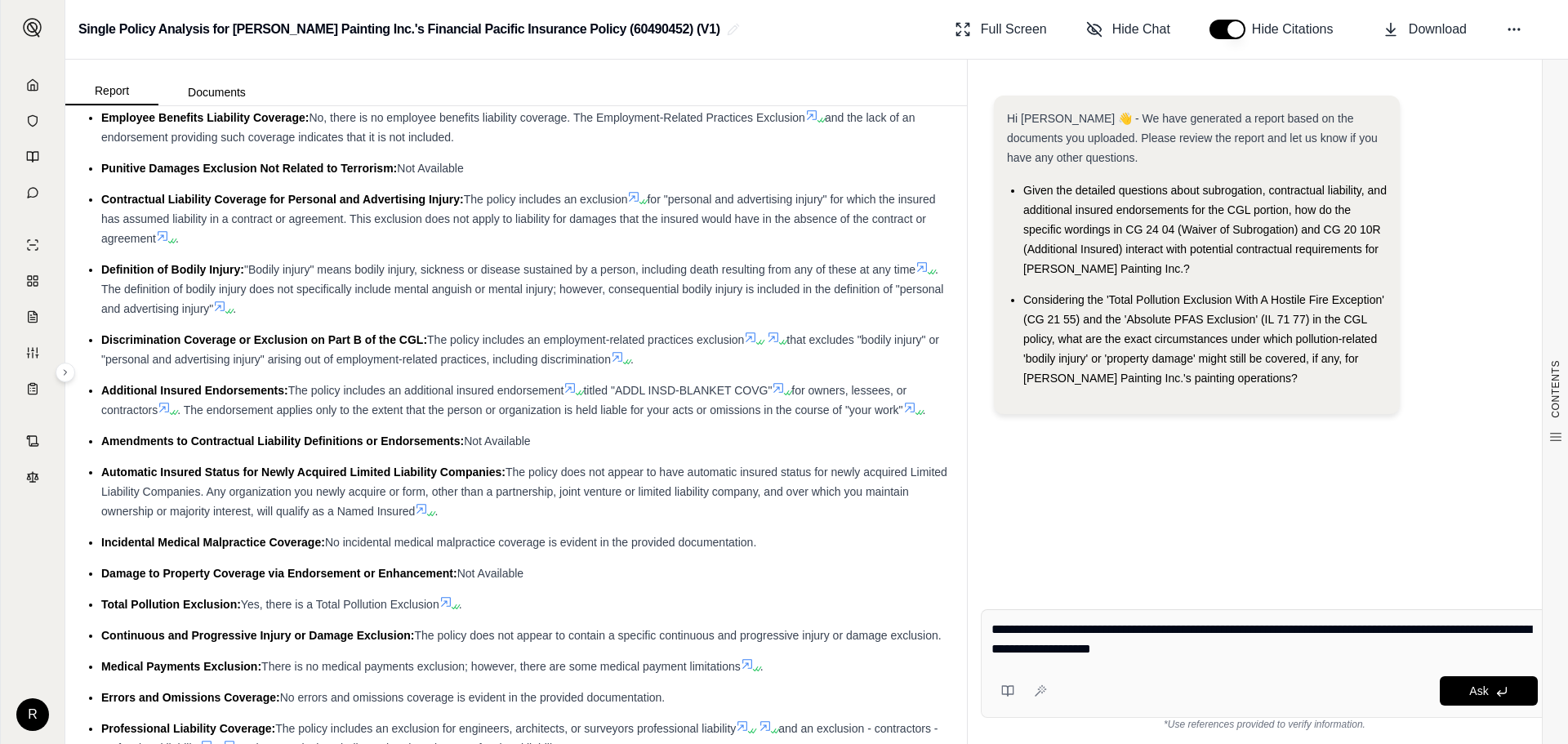
type textarea "**********"
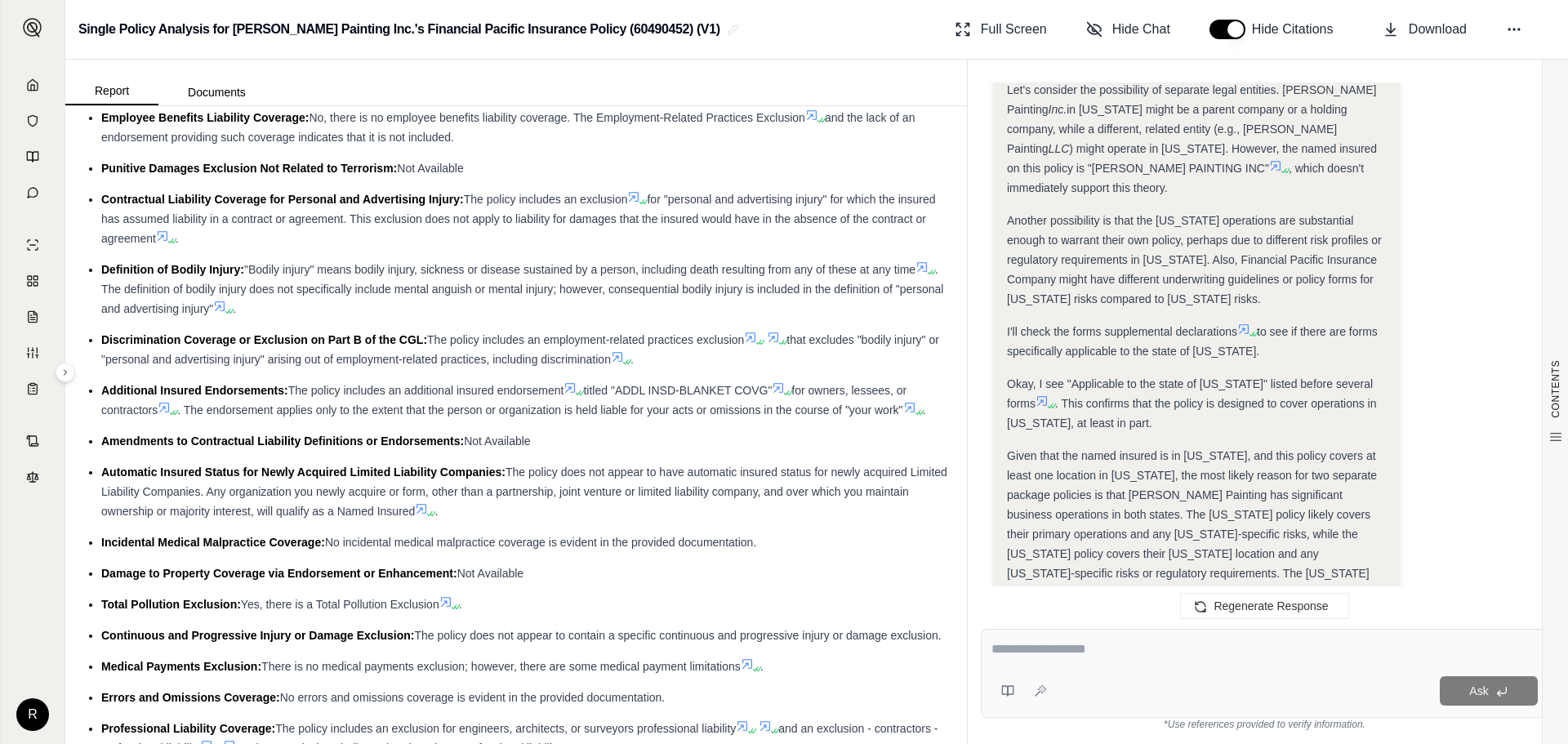
scroll to position [1493, 0]
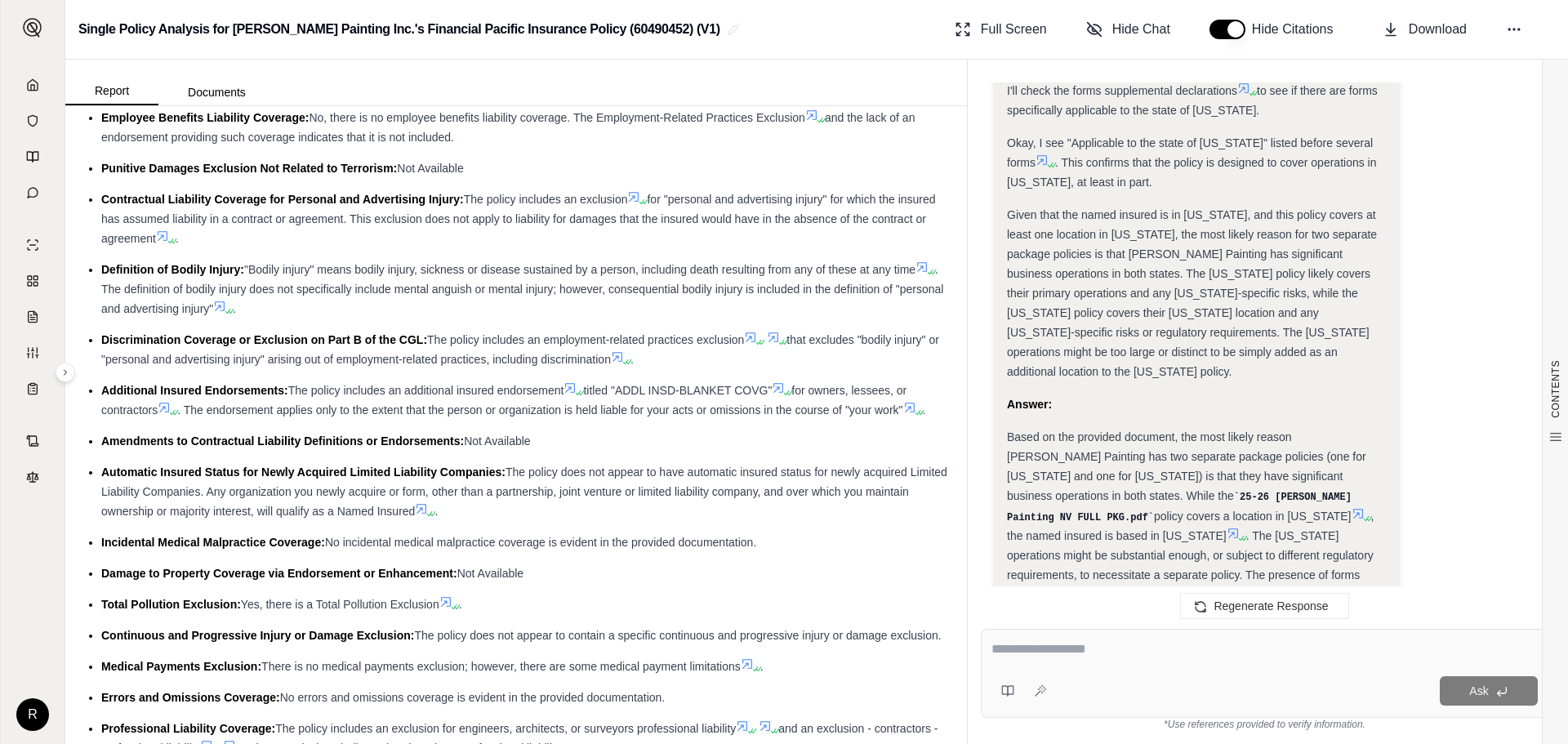
click at [1069, 662] on div at bounding box center [1265, 652] width 546 height 26
click at [1017, 648] on textarea at bounding box center [1265, 649] width 546 height 19
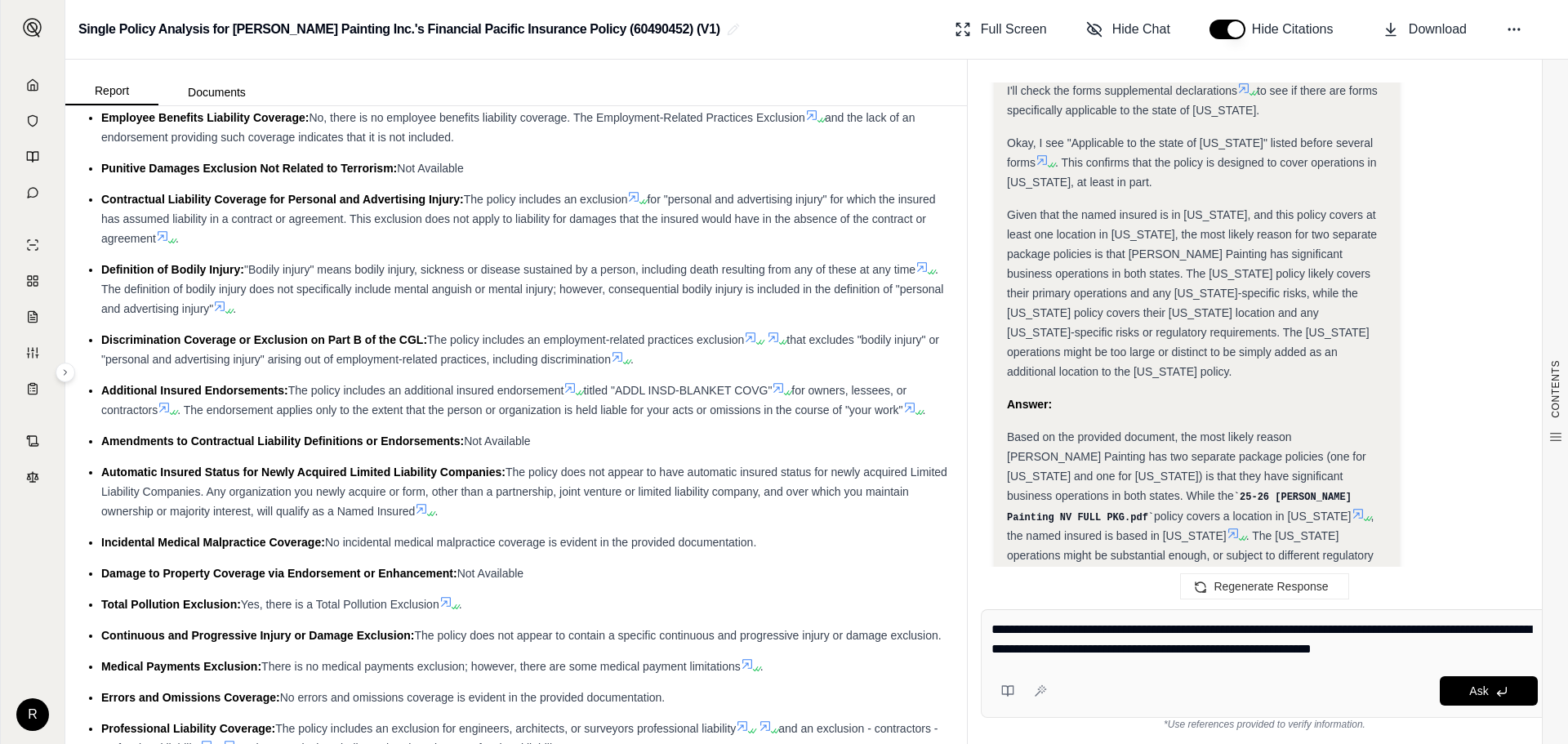
type textarea "**********"
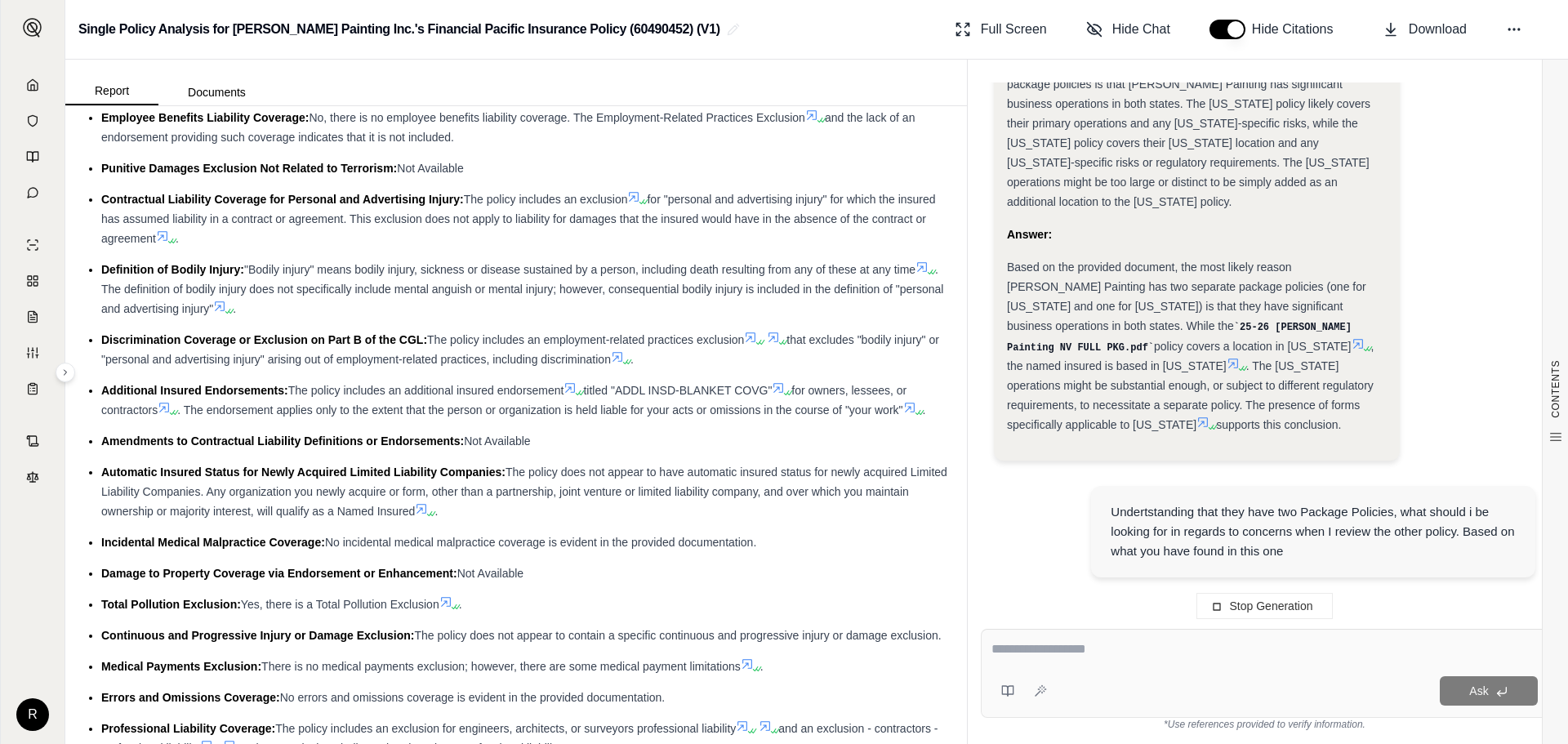
scroll to position [1664, 0]
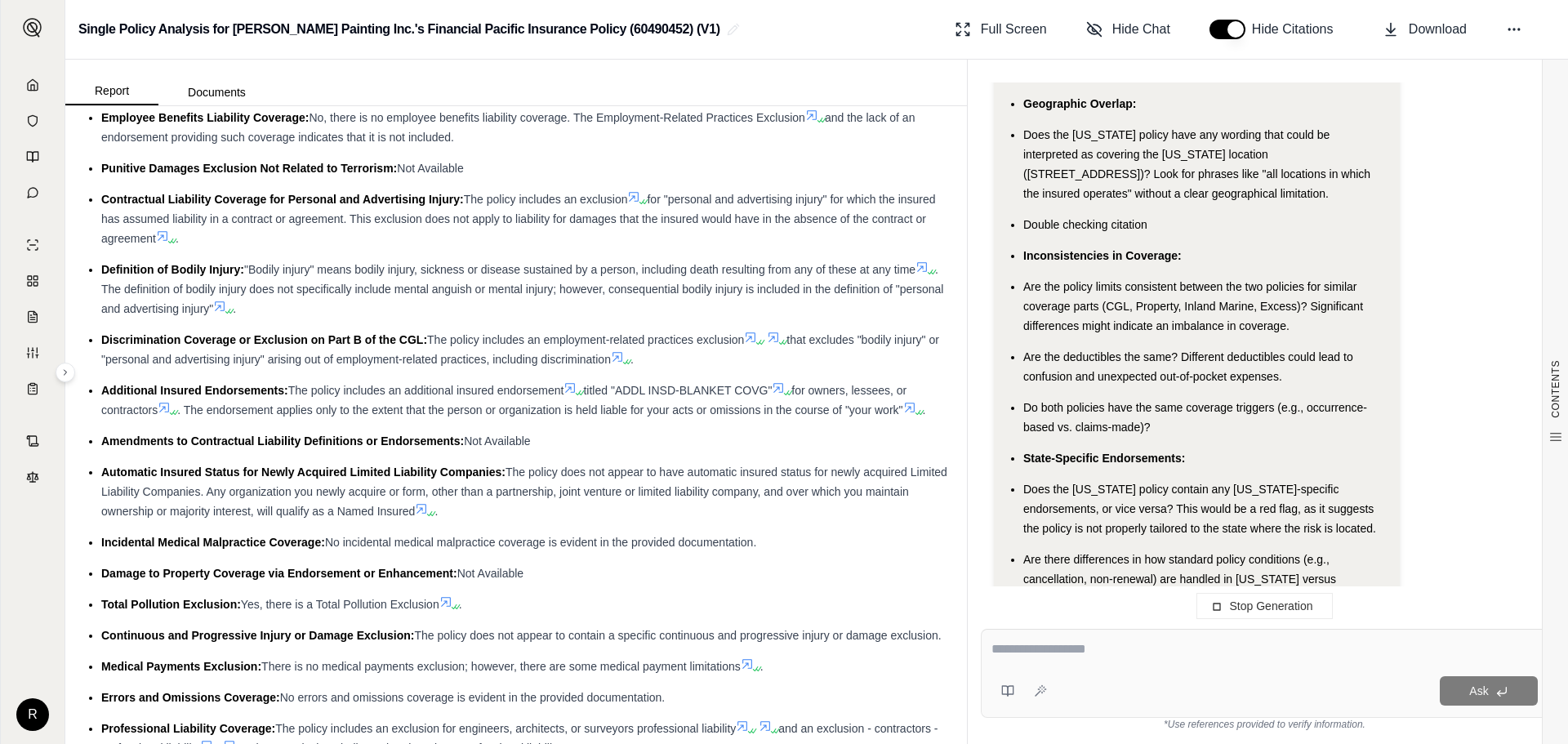
click at [1018, 659] on div at bounding box center [1265, 652] width 546 height 26
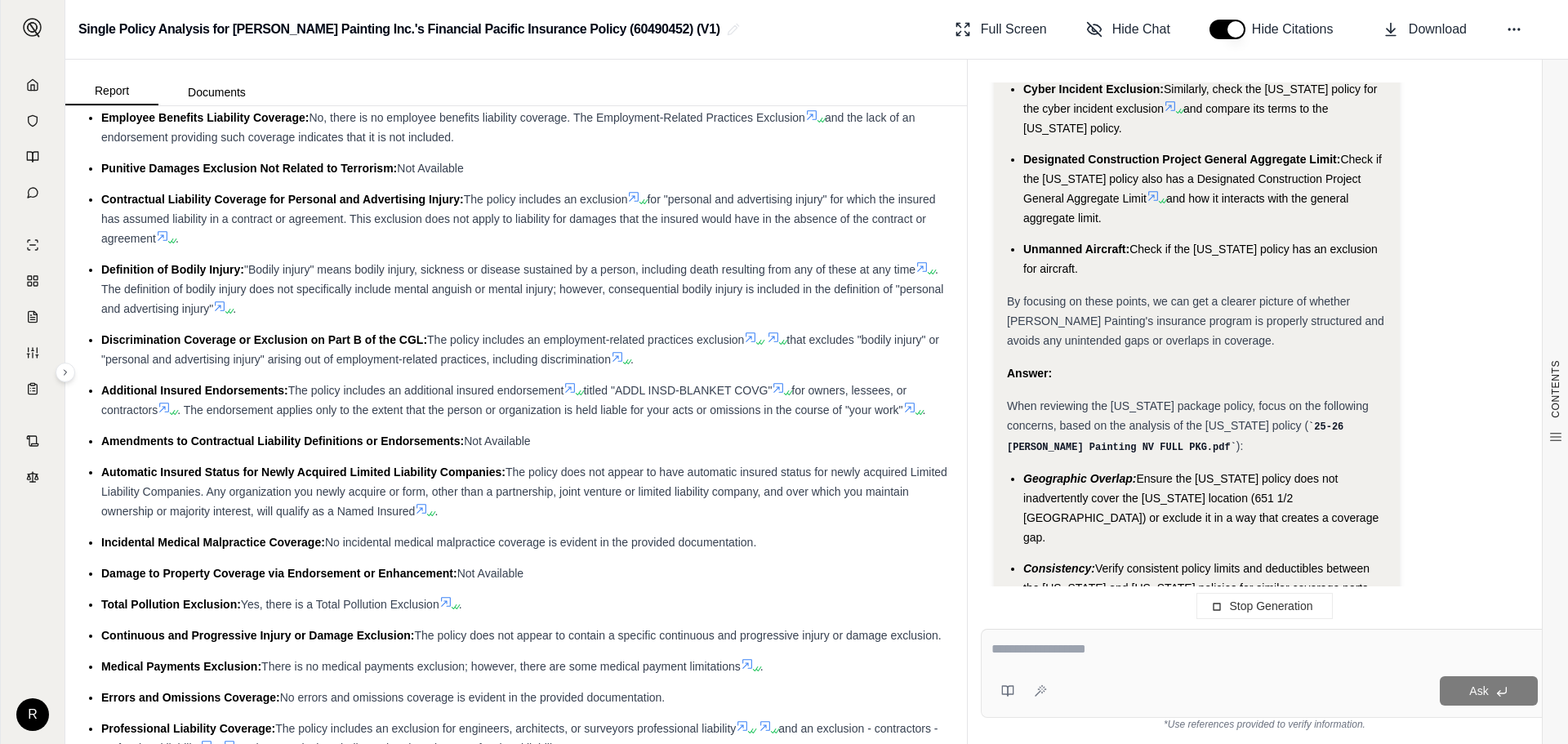
click at [999, 641] on textarea at bounding box center [1265, 649] width 546 height 19
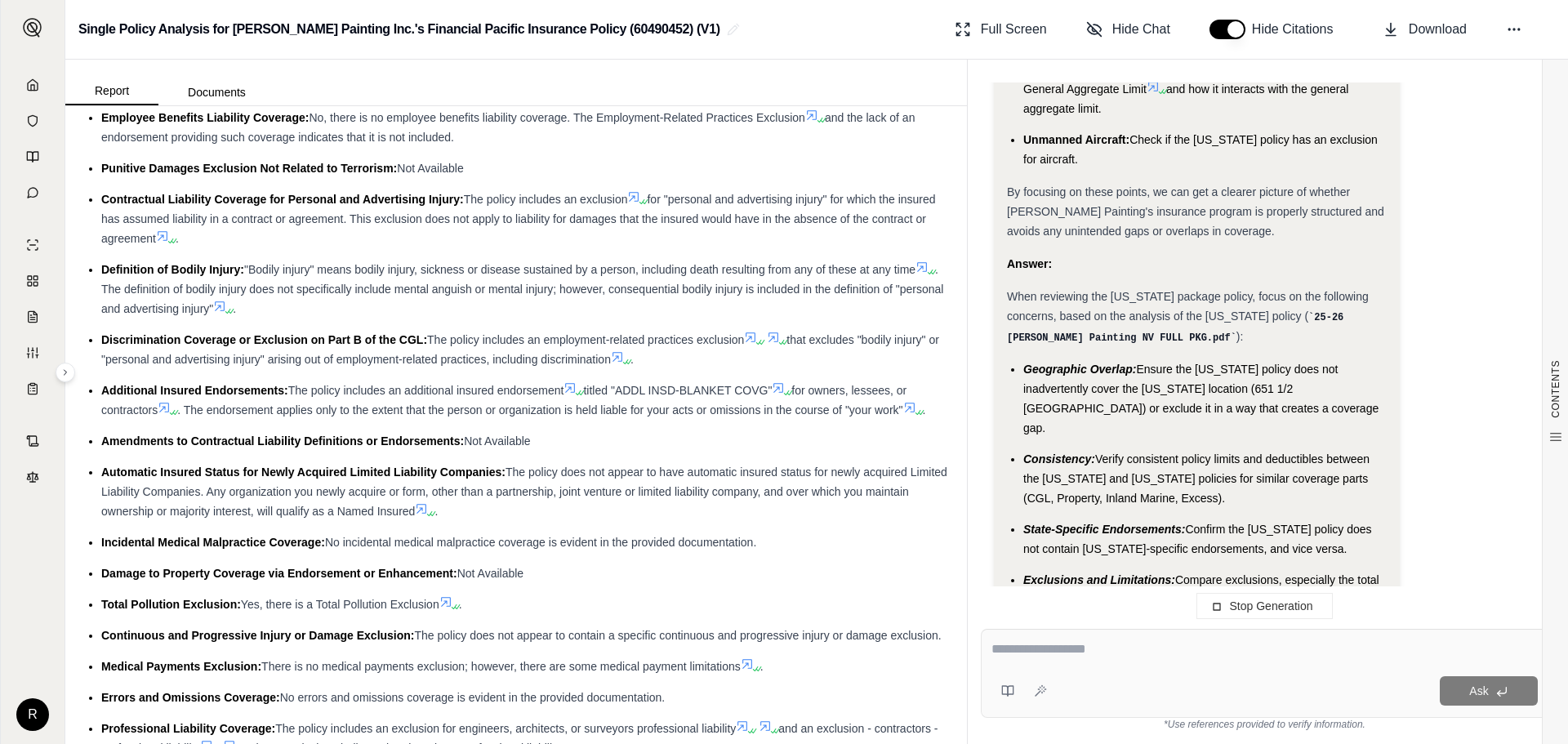
scroll to position [3949, 0]
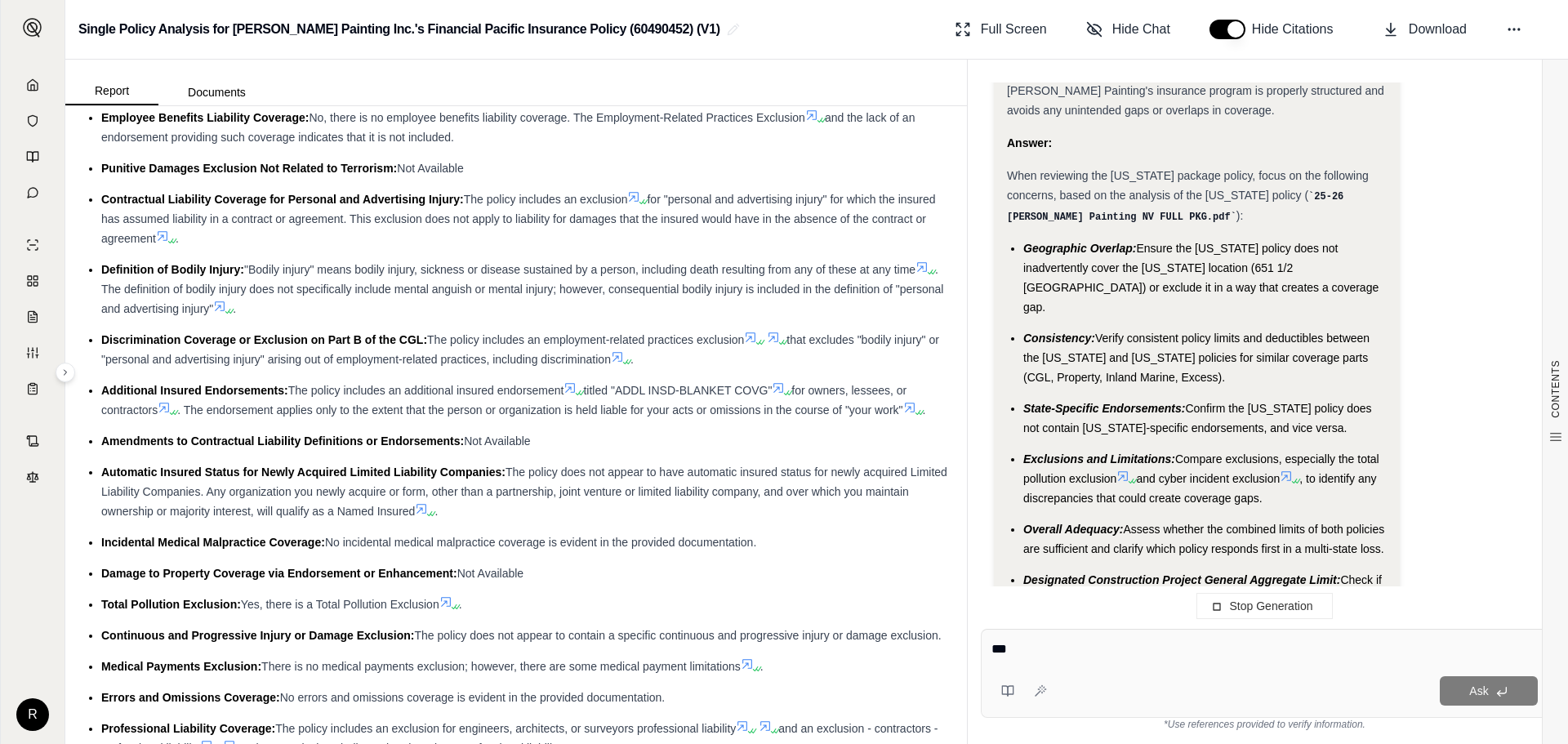
type textarea "****"
type textarea "**"
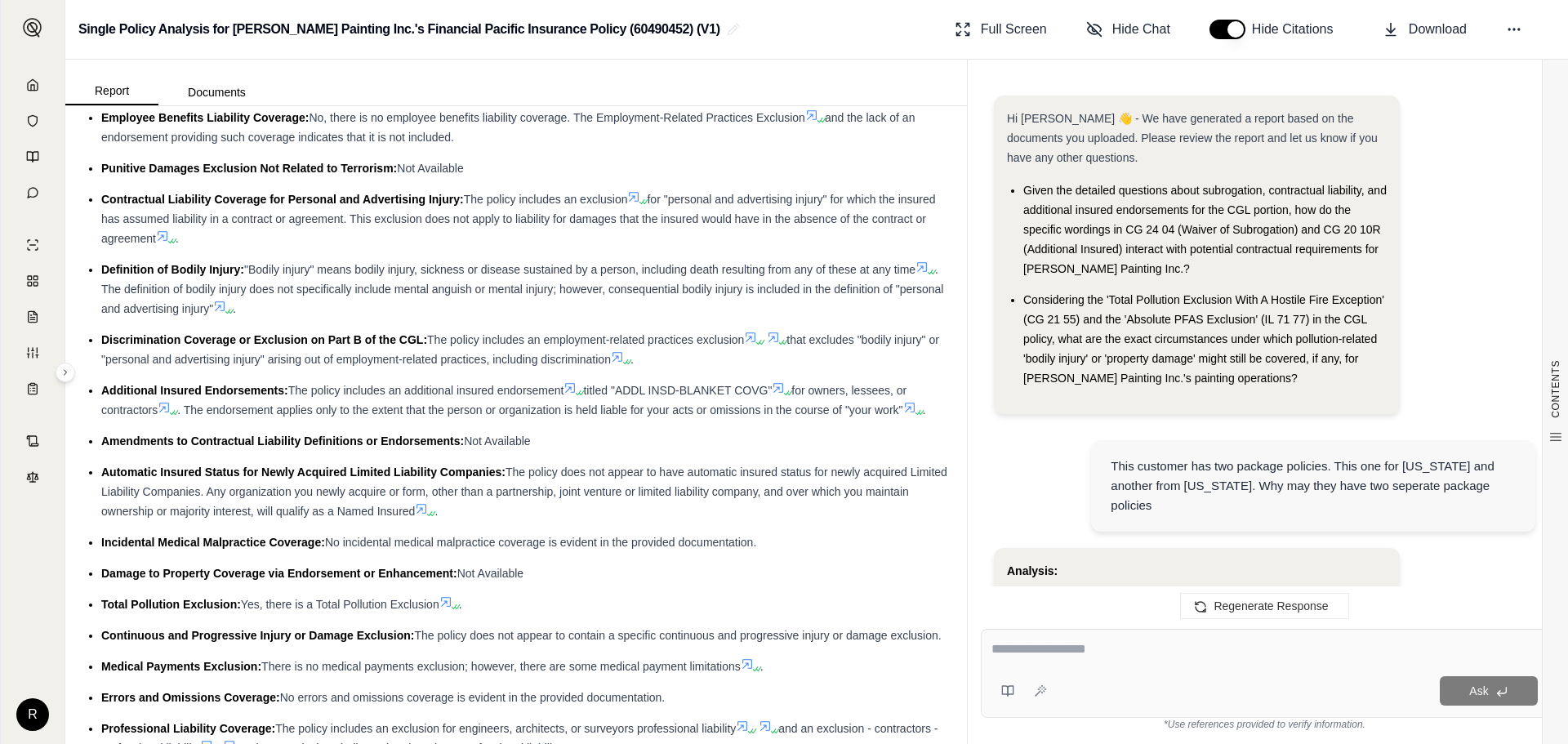
scroll to position [4041, 0]
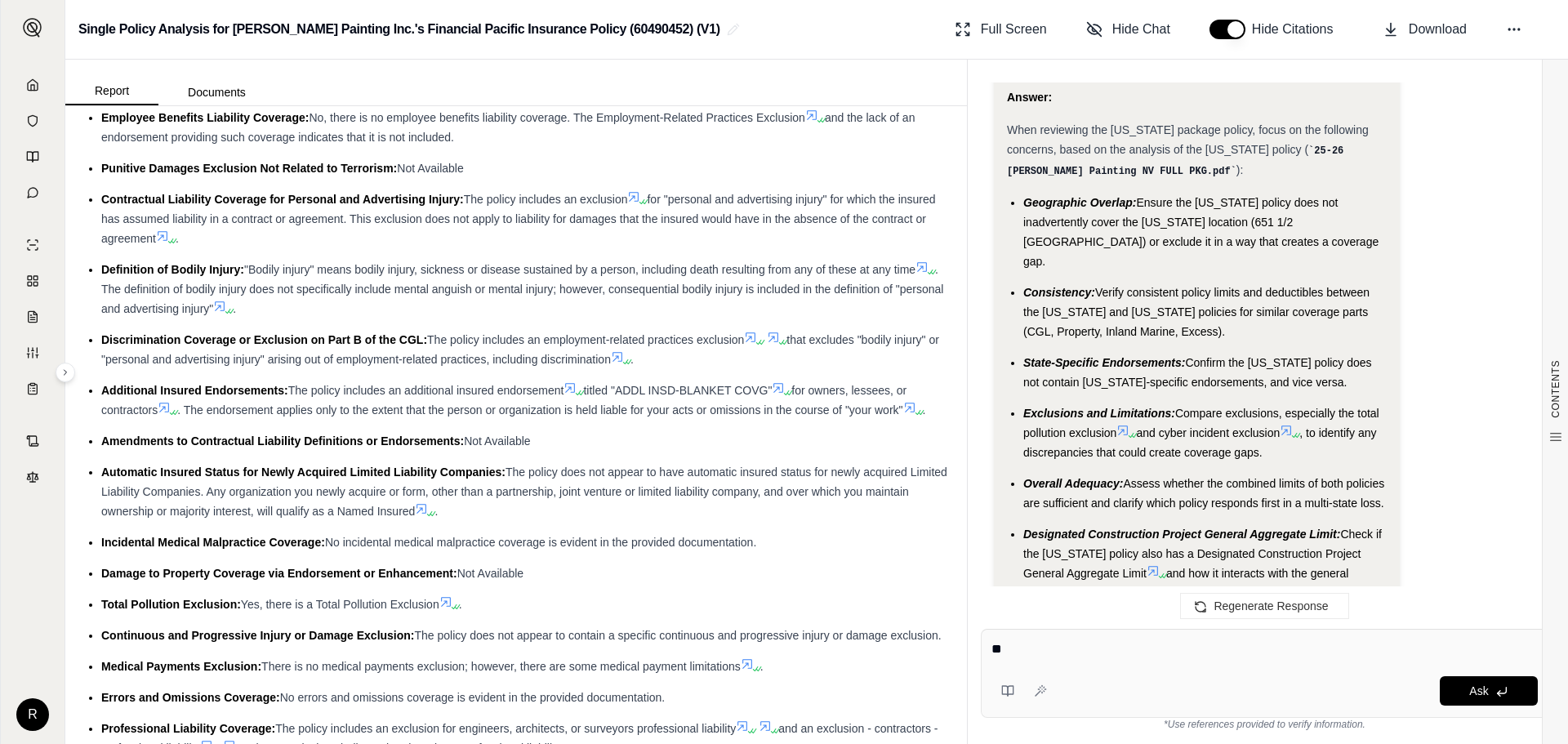
type textarea "*"
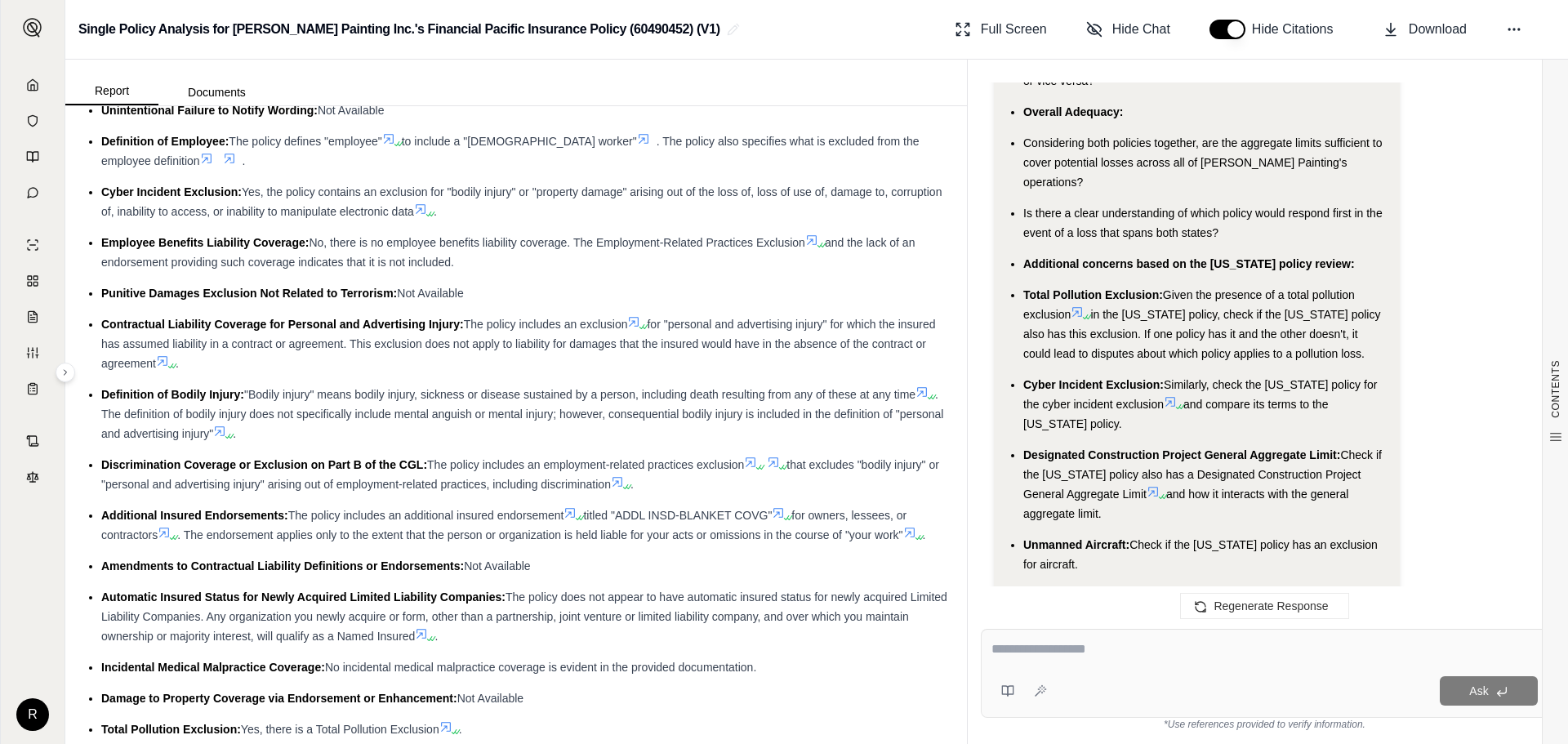
scroll to position [816, 0]
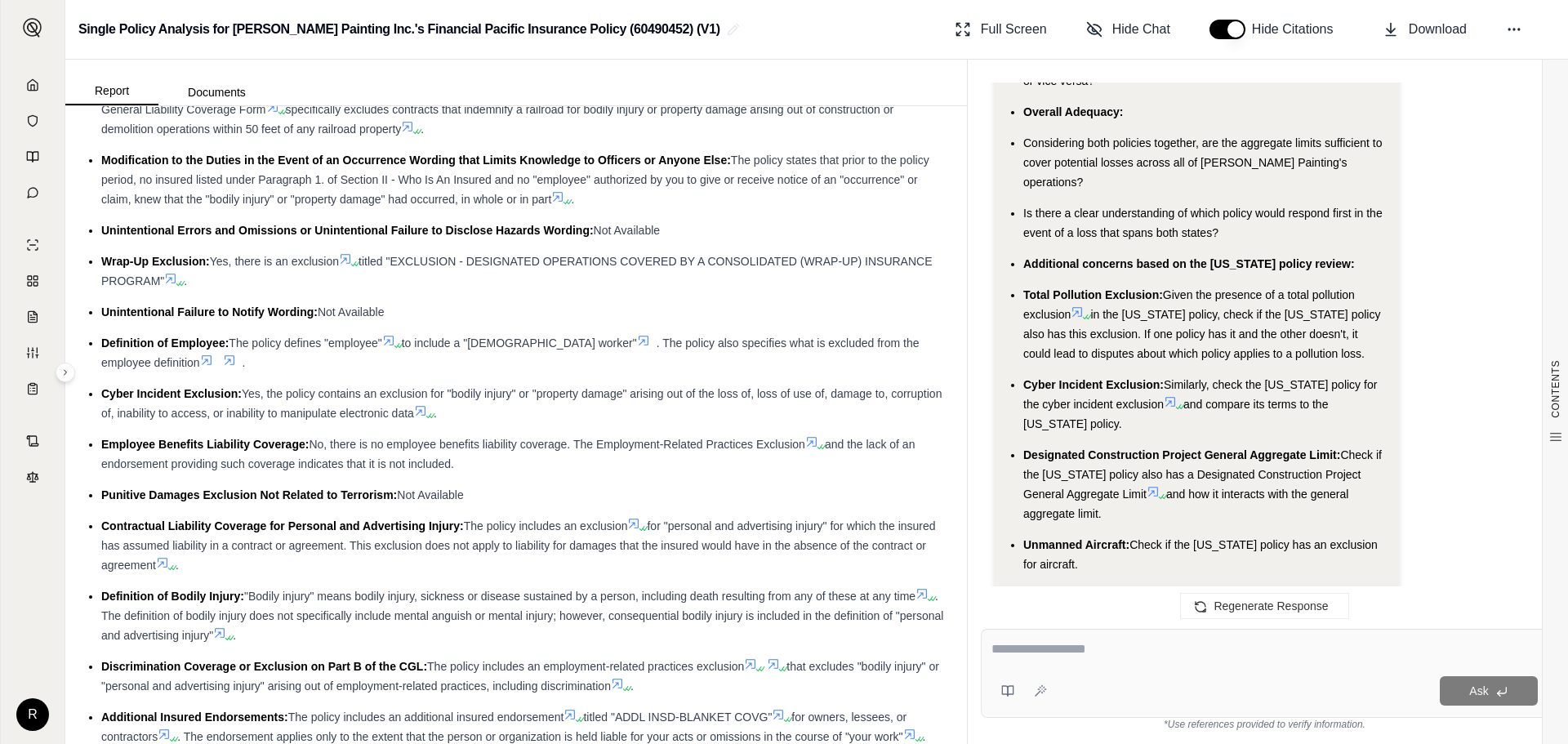
drag, startPoint x: 526, startPoint y: 357, endPoint x: 420, endPoint y: 287, distance: 127.0
click at [420, 287] on li "Wrap-Up Exclusion: Yes, there is an exclusion titled "EXCLUSION - DESIGNATED OP…" at bounding box center [524, 271] width 846 height 39
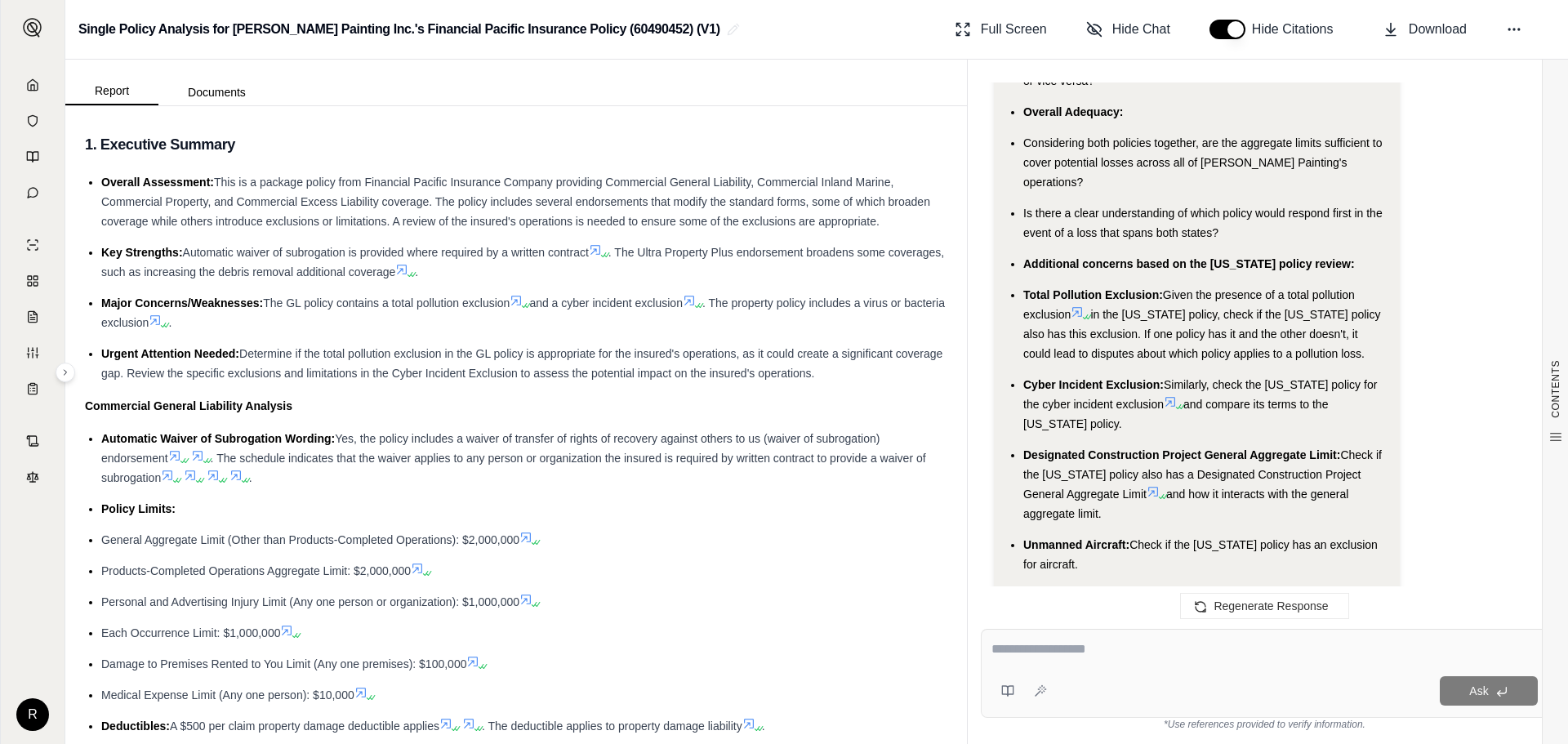
scroll to position [0, 0]
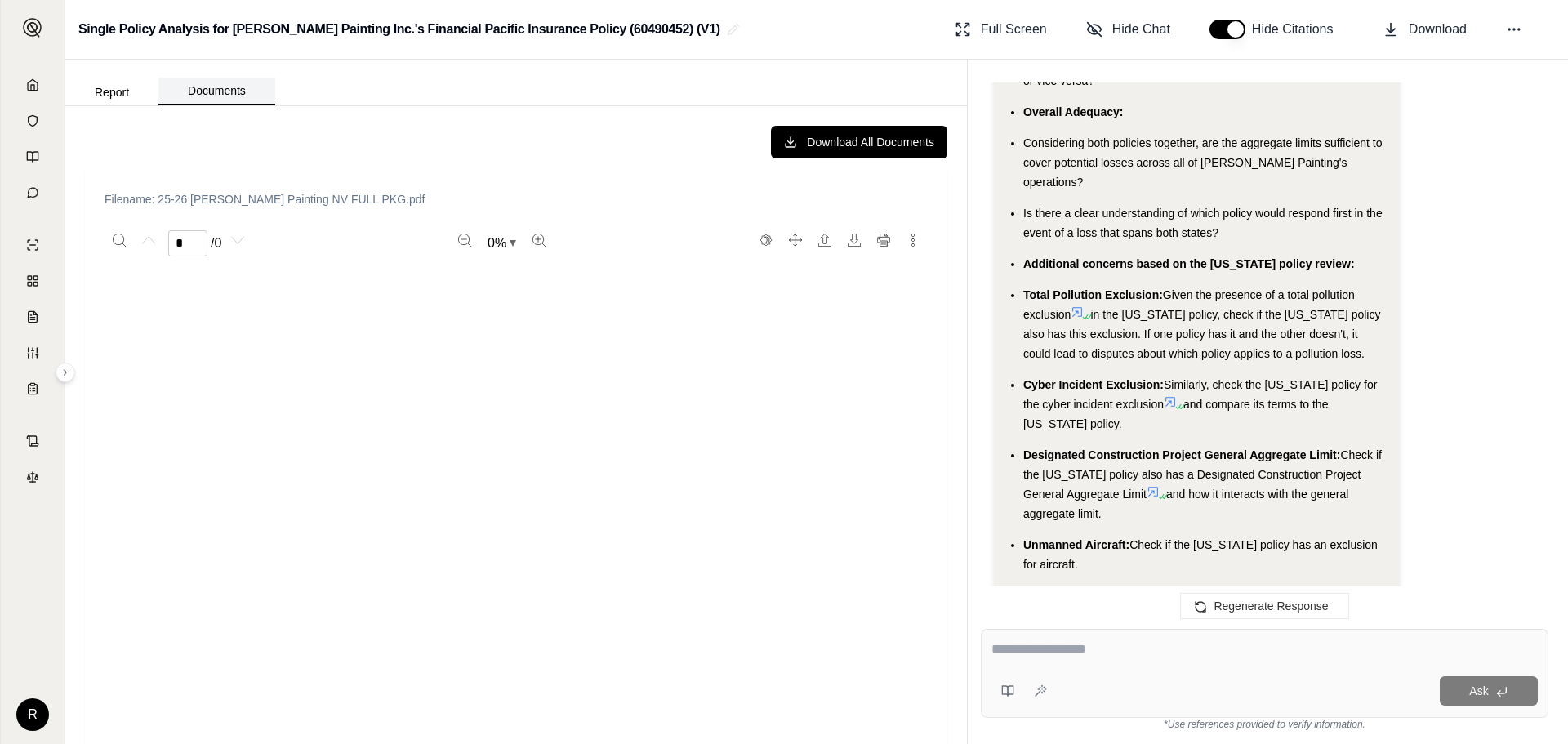
click at [243, 83] on button "Documents" at bounding box center [216, 92] width 116 height 27
click at [127, 93] on button "Report" at bounding box center [112, 92] width 93 height 27
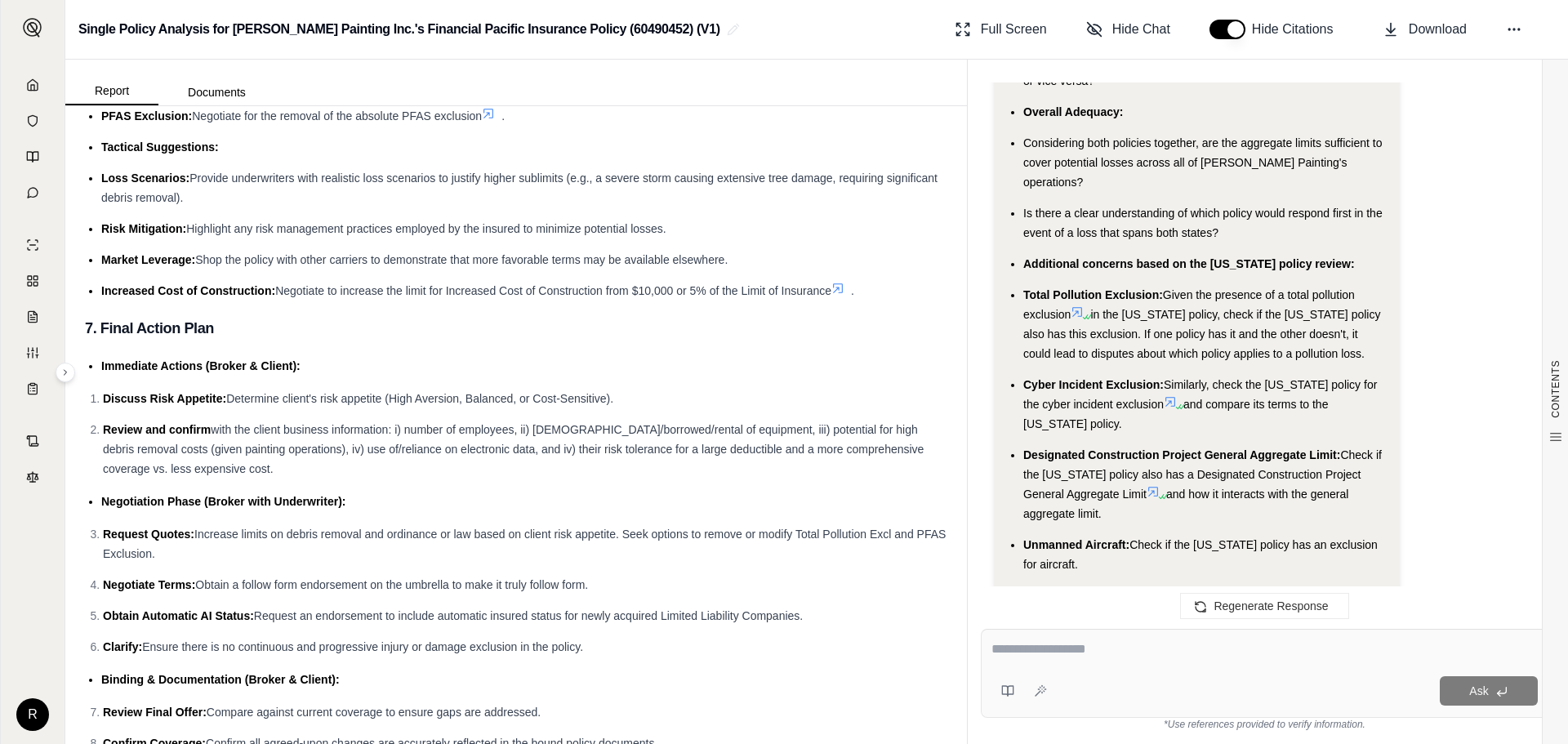
scroll to position [14404, 0]
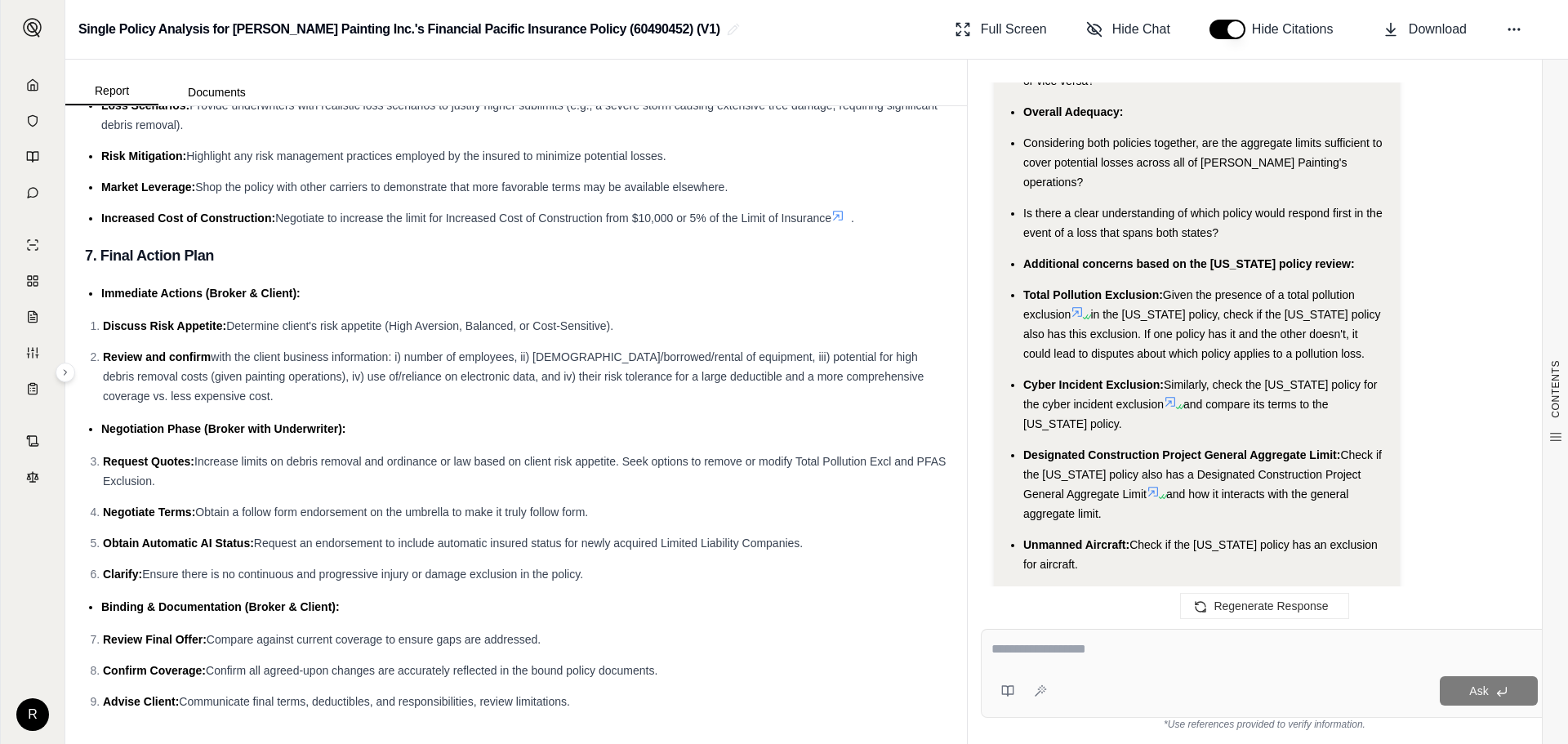
drag, startPoint x: 87, startPoint y: 154, endPoint x: 634, endPoint y: 776, distance: 828.3
click at [634, 743] on html "R Single Policy Analysis for [PERSON_NAME] Painting Inc.'s Financial Pacific In…" at bounding box center [784, 372] width 1568 height 744
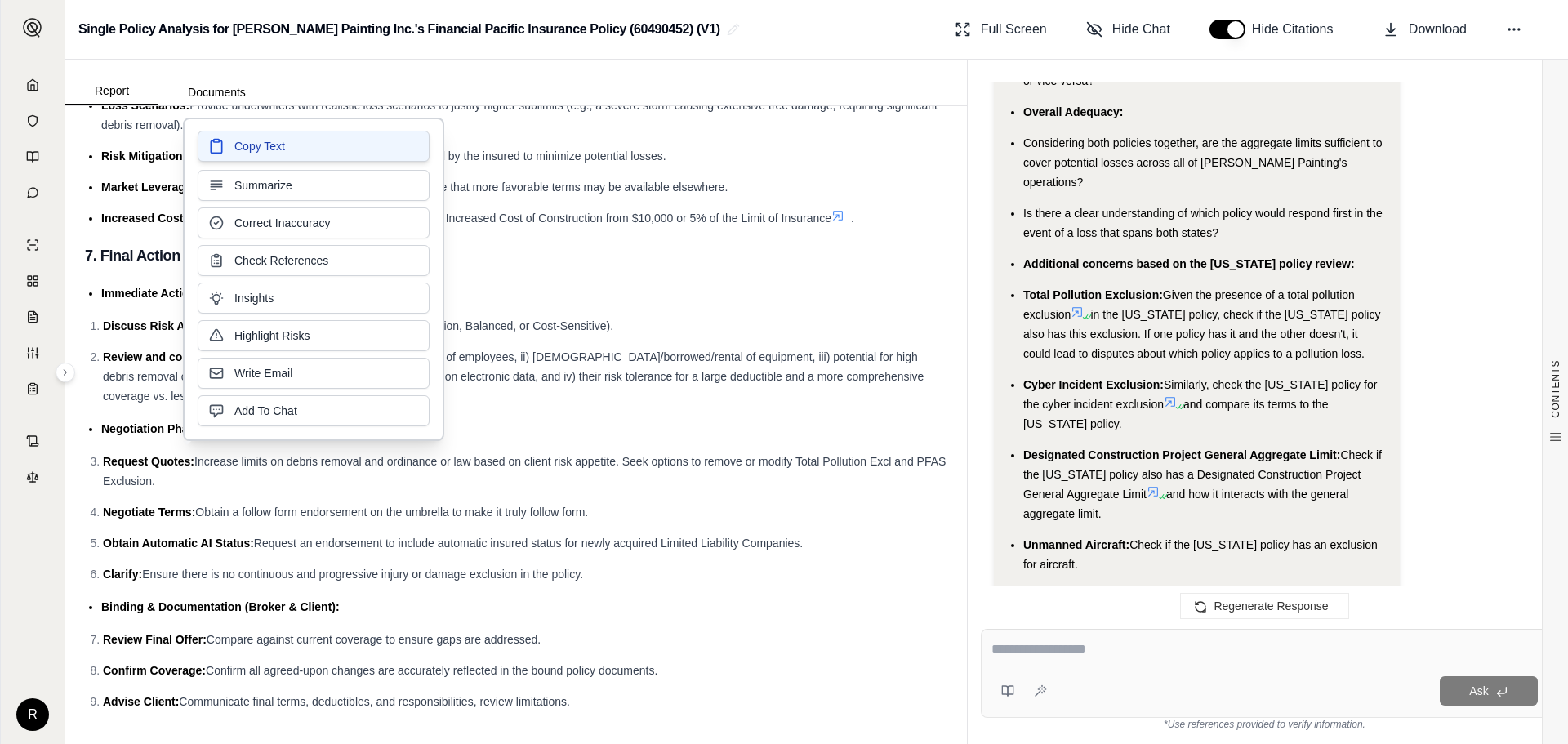
drag, startPoint x: 253, startPoint y: 509, endPoint x: 261, endPoint y: 151, distance: 358.1
click at [261, 151] on span "Copy Text" at bounding box center [259, 147] width 50 height 16
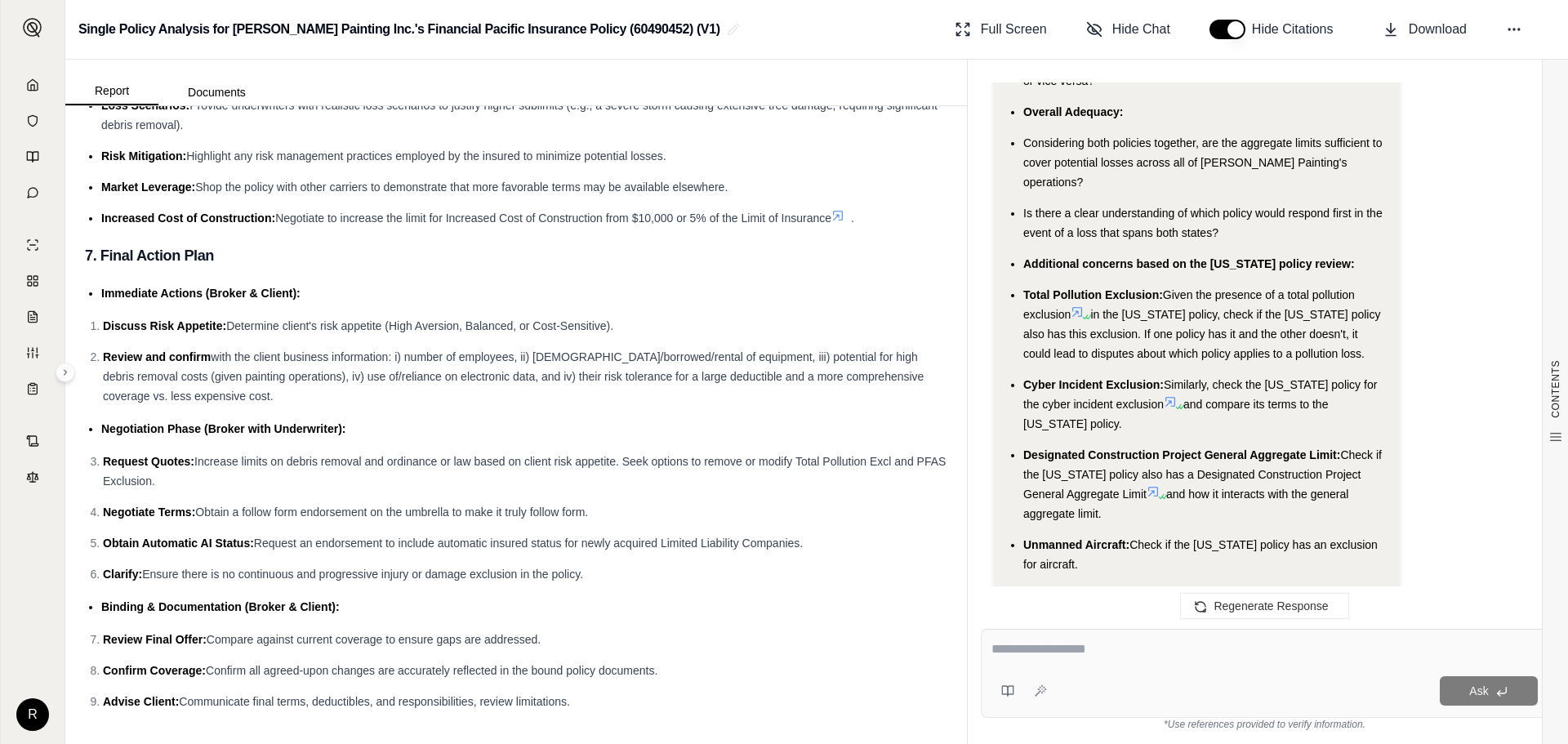
click at [667, 454] on span "Increase limits on debris removal and ordinance or law based on client risk app…" at bounding box center [524, 471] width 843 height 33
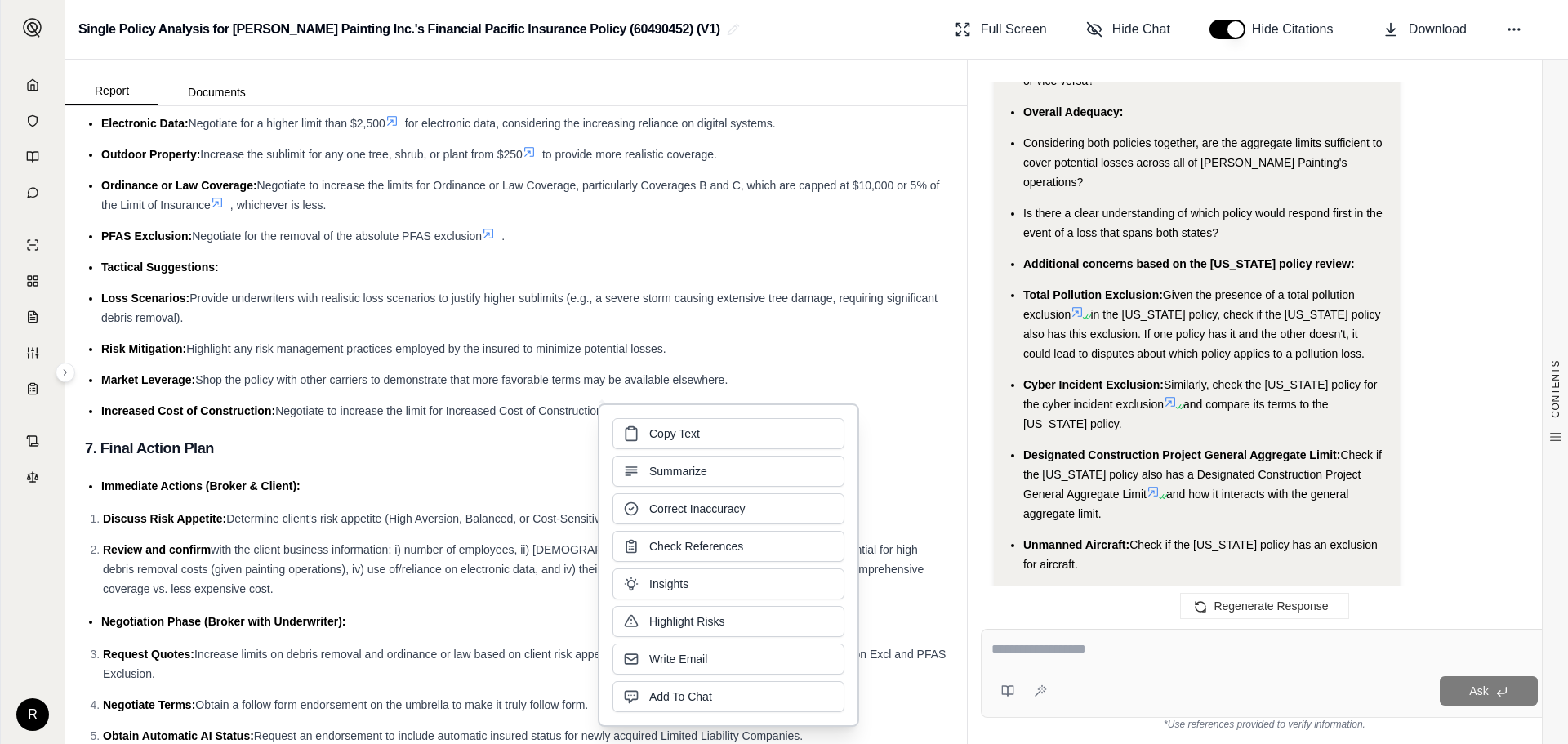
scroll to position [13995, 0]
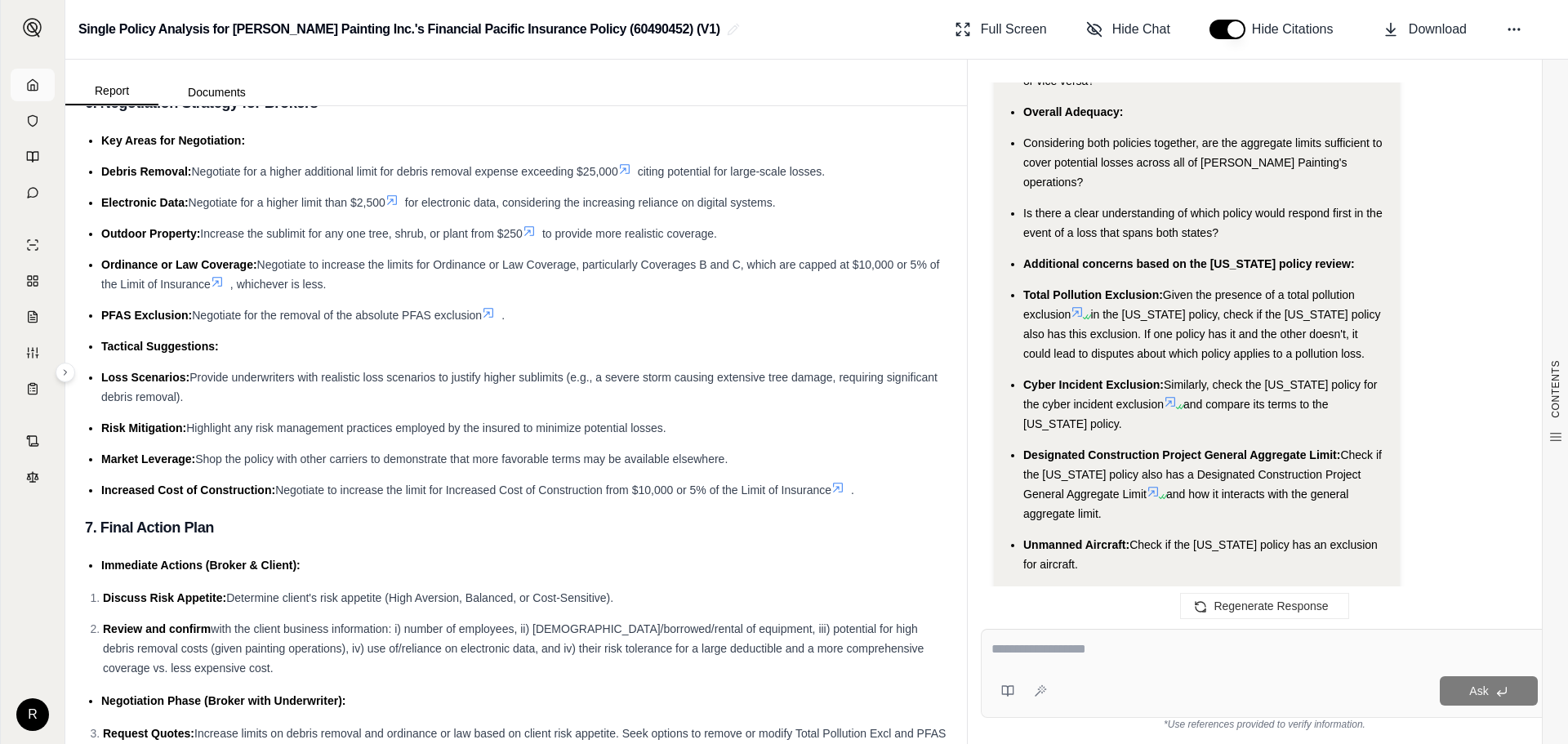
click at [36, 90] on icon at bounding box center [32, 84] width 10 height 11
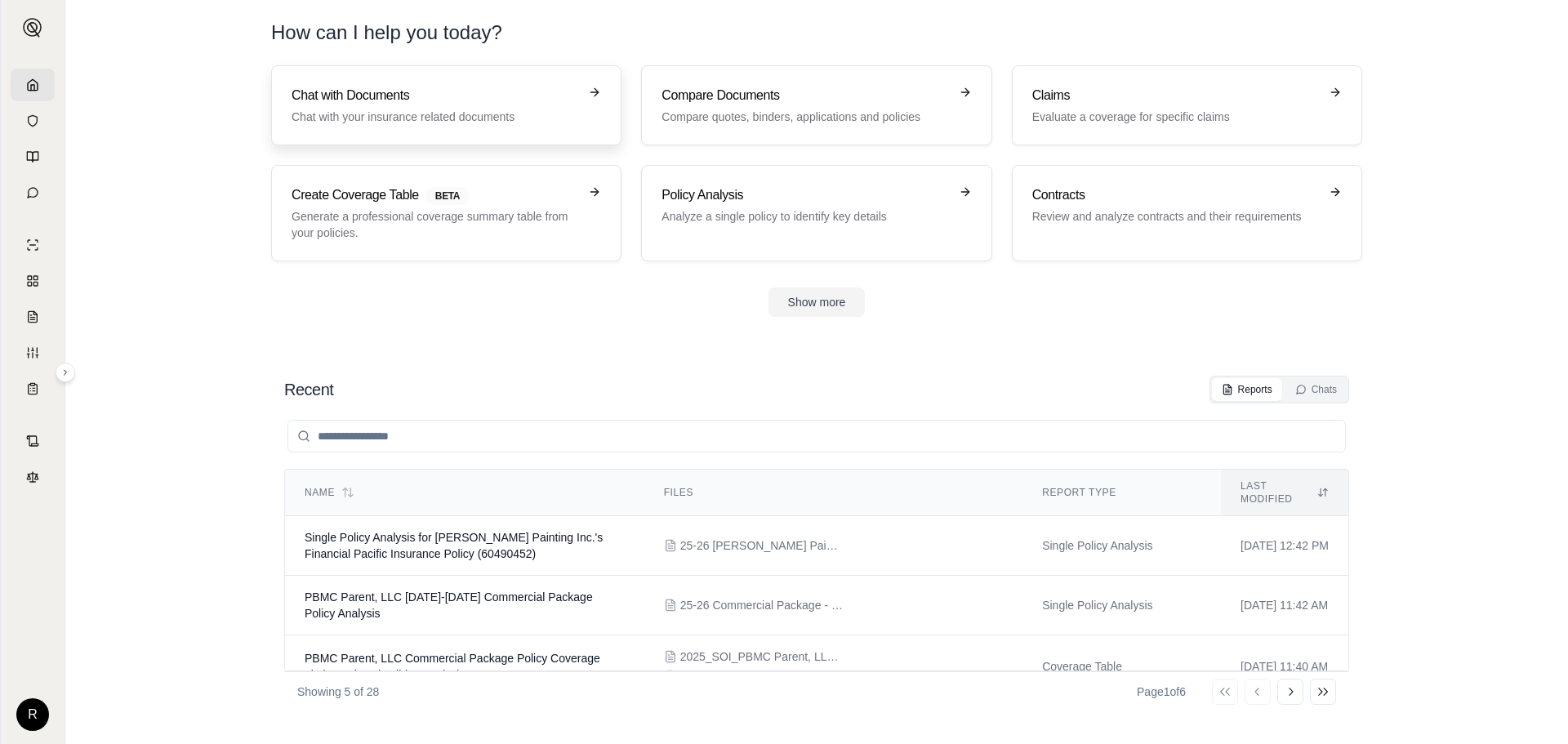
click at [447, 97] on h3 "Chat with Documents" at bounding box center [434, 95] width 287 height 19
